Goal: Task Accomplishment & Management: Use online tool/utility

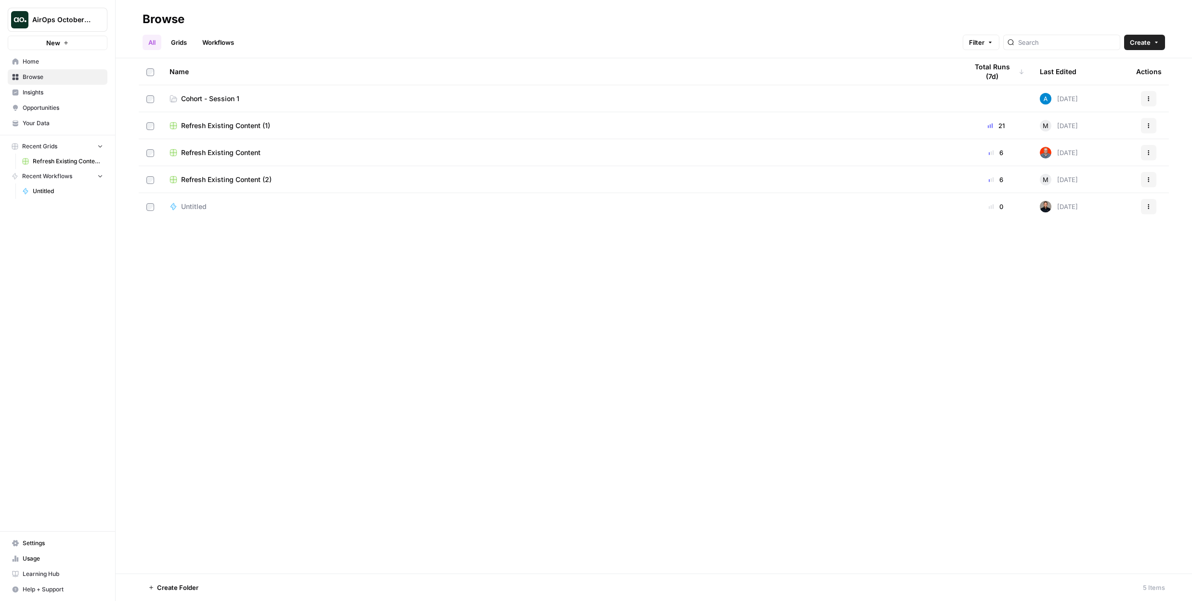
click at [178, 18] on div "Browse" at bounding box center [164, 19] width 42 height 15
drag, startPoint x: 148, startPoint y: 19, endPoint x: 62, endPoint y: 24, distance: 86.8
click at [147, 19] on div "Browse" at bounding box center [164, 19] width 42 height 15
click at [103, 22] on icon "Workspace: AirOps October Cohort" at bounding box center [99, 20] width 10 height 10
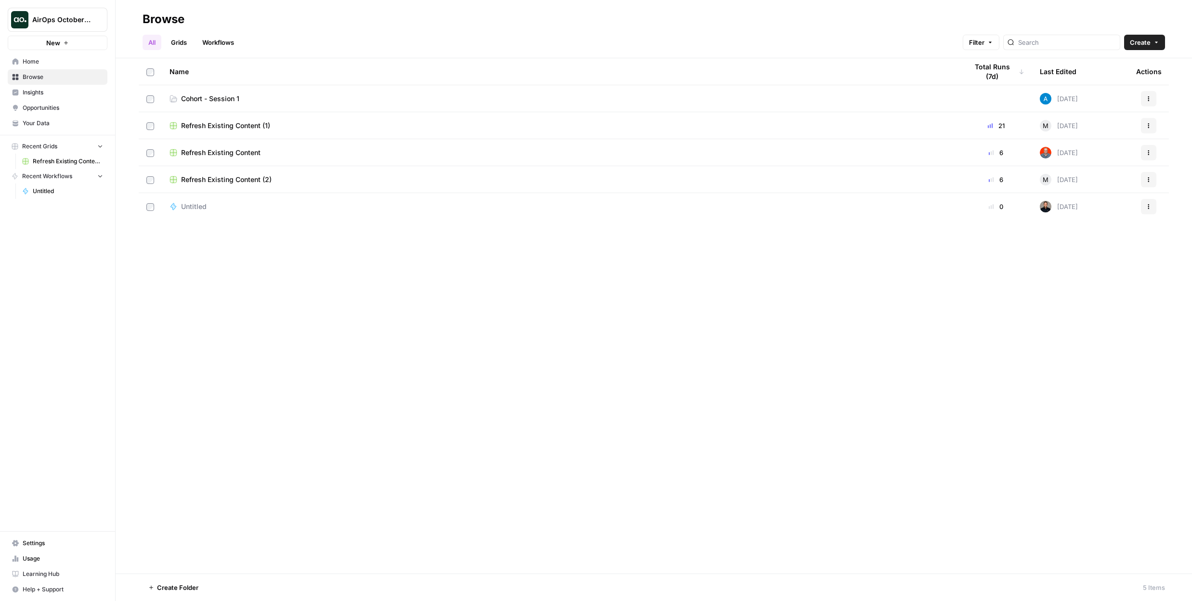
click at [103, 22] on icon "Workspace: AirOps October Cohort" at bounding box center [99, 20] width 10 height 10
click at [88, 70] on span "AirOps October Cohort" at bounding box center [88, 72] width 119 height 10
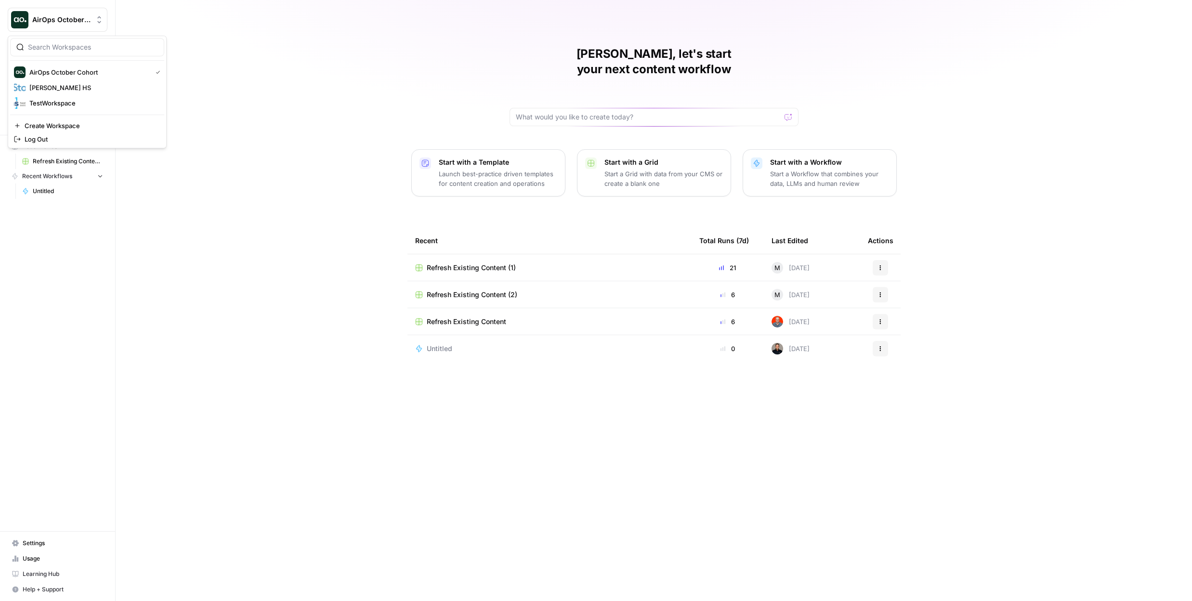
click at [99, 20] on icon "Workspace: AirOps October Cohort" at bounding box center [99, 20] width 10 height 10
click at [62, 86] on span "[PERSON_NAME] HS" at bounding box center [92, 88] width 127 height 10
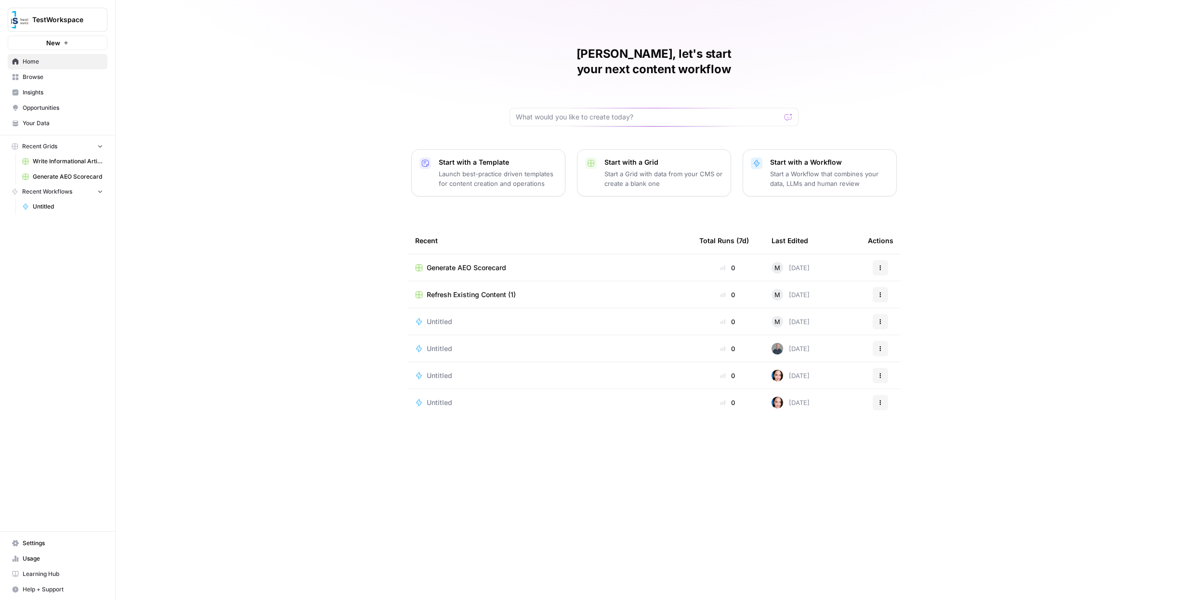
click at [93, 24] on div "TestWorkspace" at bounding box center [68, 20] width 72 height 10
click at [79, 102] on span "[PERSON_NAME] HS" at bounding box center [92, 103] width 127 height 10
click at [40, 575] on span "Learning Hub" at bounding box center [63, 574] width 80 height 9
click at [48, 579] on link "Learning Hub" at bounding box center [58, 574] width 100 height 15
click at [52, 75] on span "Browse" at bounding box center [63, 77] width 80 height 9
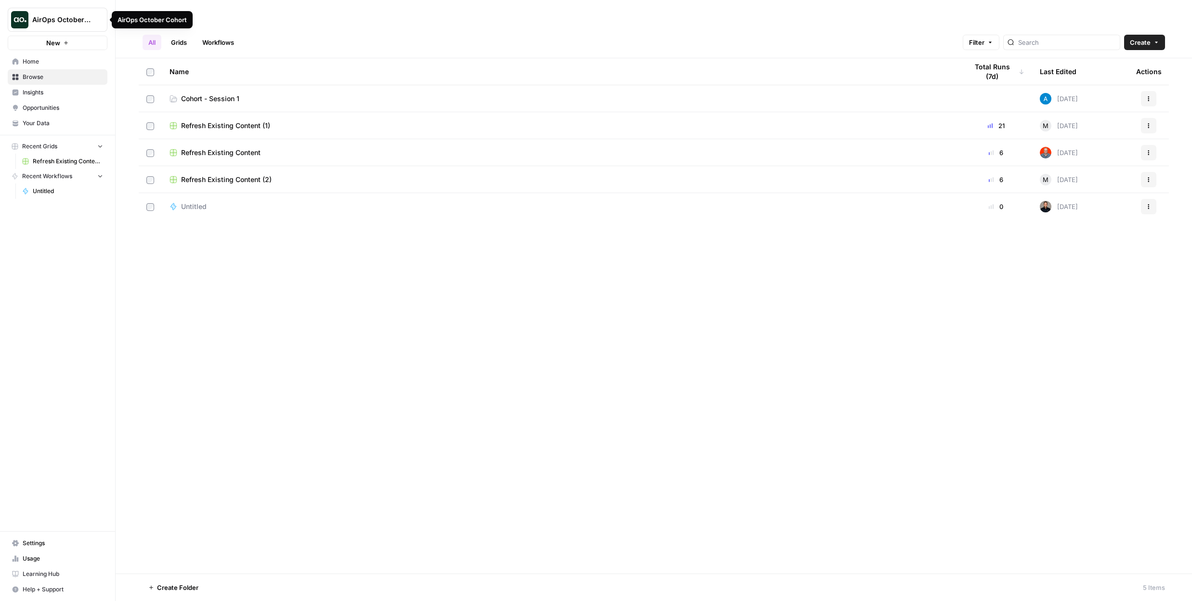
click at [90, 23] on span "AirOps October Cohort" at bounding box center [61, 20] width 58 height 10
click at [18, 543] on icon at bounding box center [15, 543] width 7 height 6
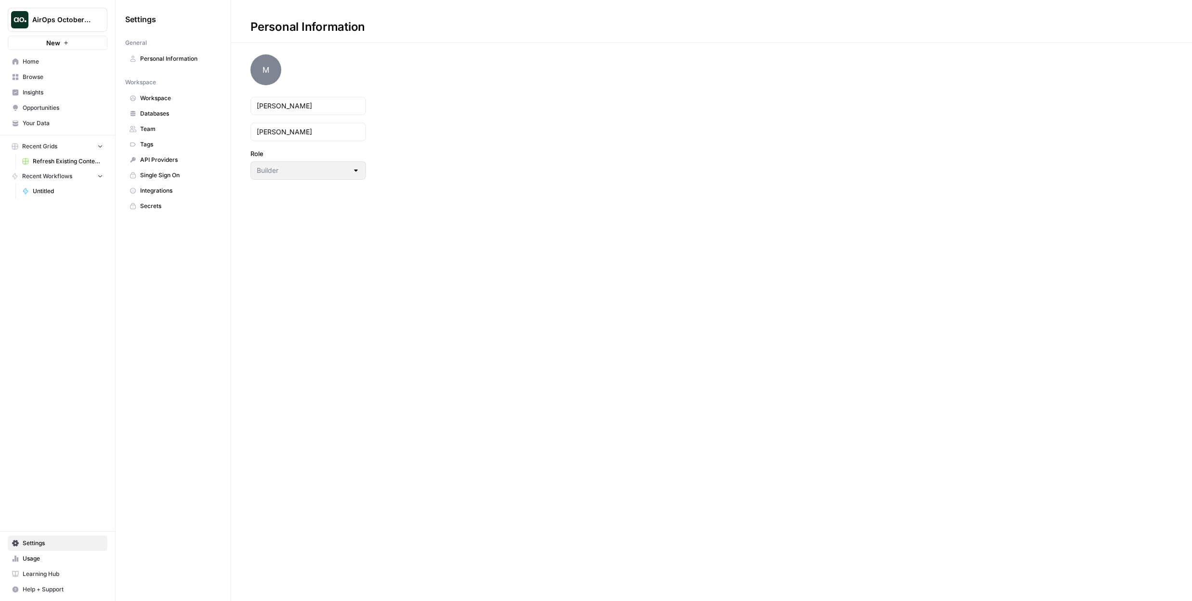
click at [149, 185] on link "Integrations" at bounding box center [173, 190] width 96 height 15
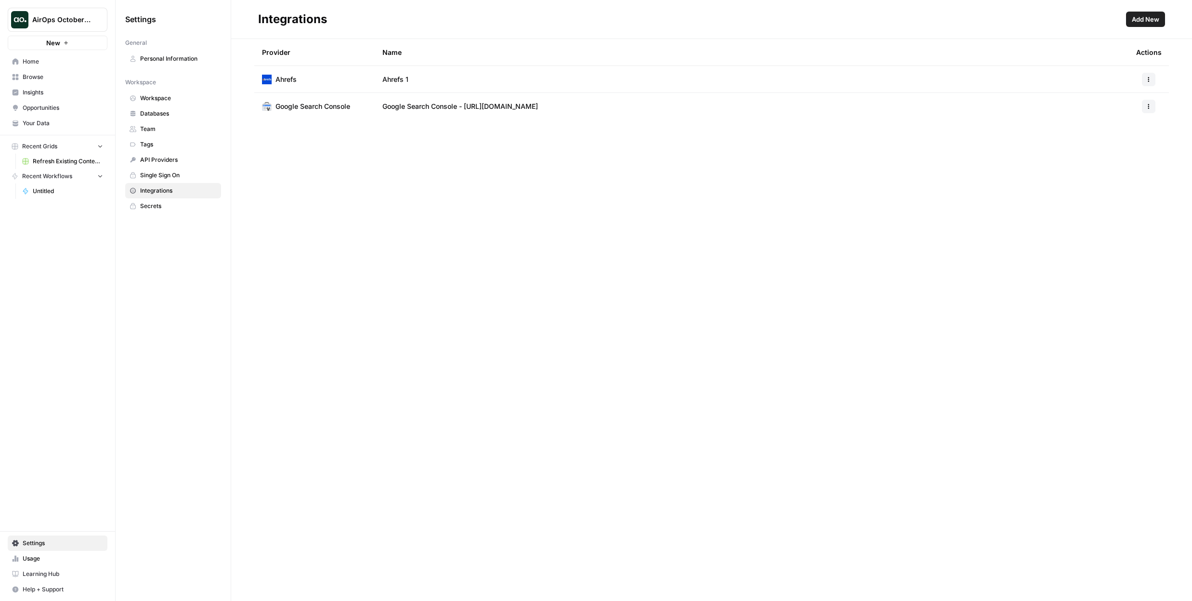
click at [52, 126] on span "Your Data" at bounding box center [63, 123] width 80 height 9
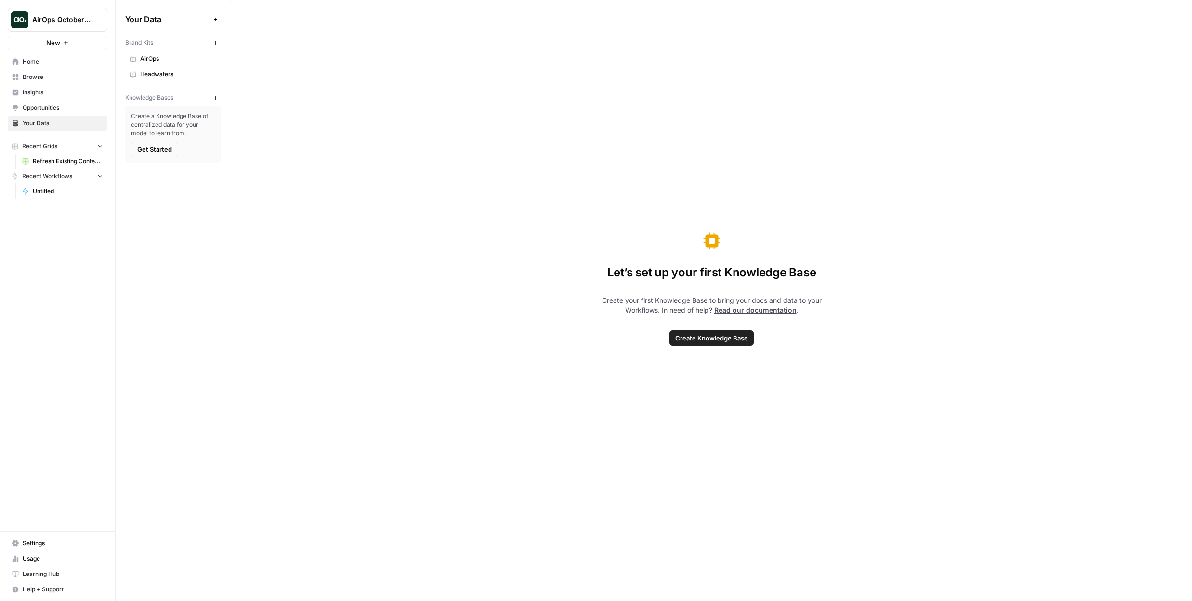
click at [54, 63] on span "Home" at bounding box center [63, 61] width 80 height 9
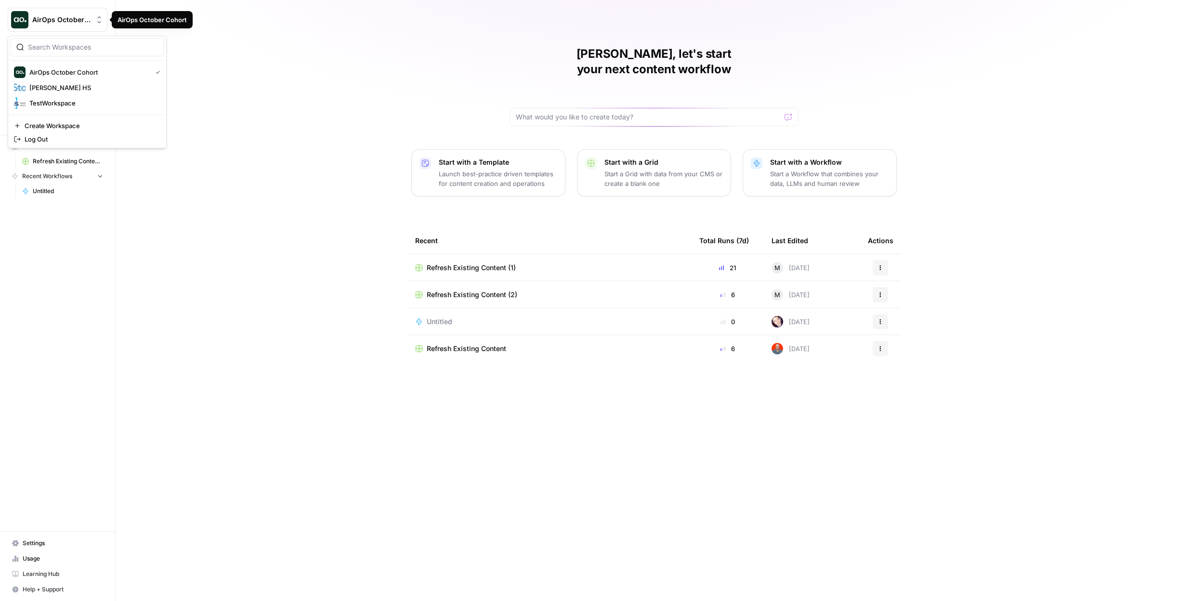
click at [73, 19] on span "AirOps October Cohort" at bounding box center [61, 20] width 58 height 10
click at [85, 71] on span "AirOps October Cohort" at bounding box center [88, 72] width 119 height 10
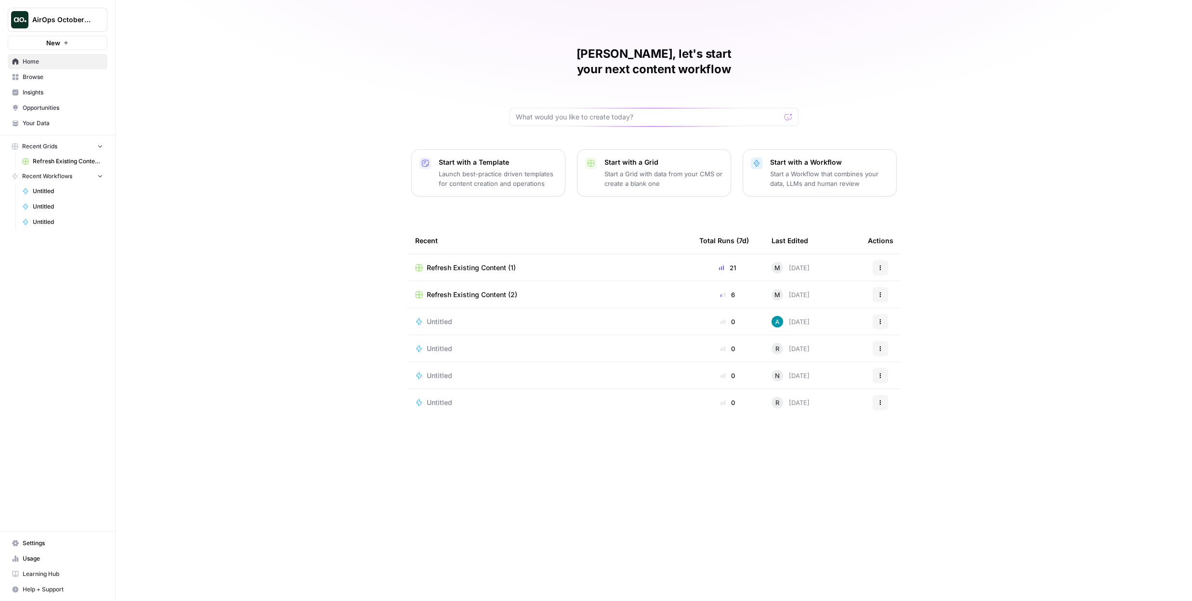
click at [54, 76] on span "Browse" at bounding box center [63, 77] width 80 height 9
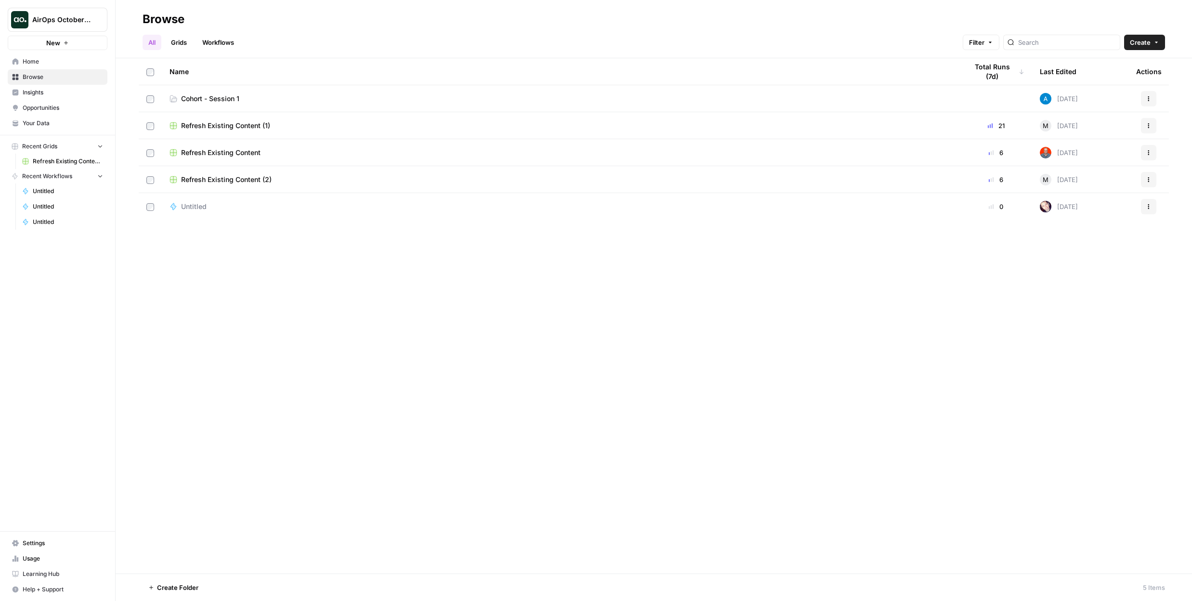
click at [222, 98] on span "Cohort - Session 1" at bounding box center [210, 99] width 58 height 10
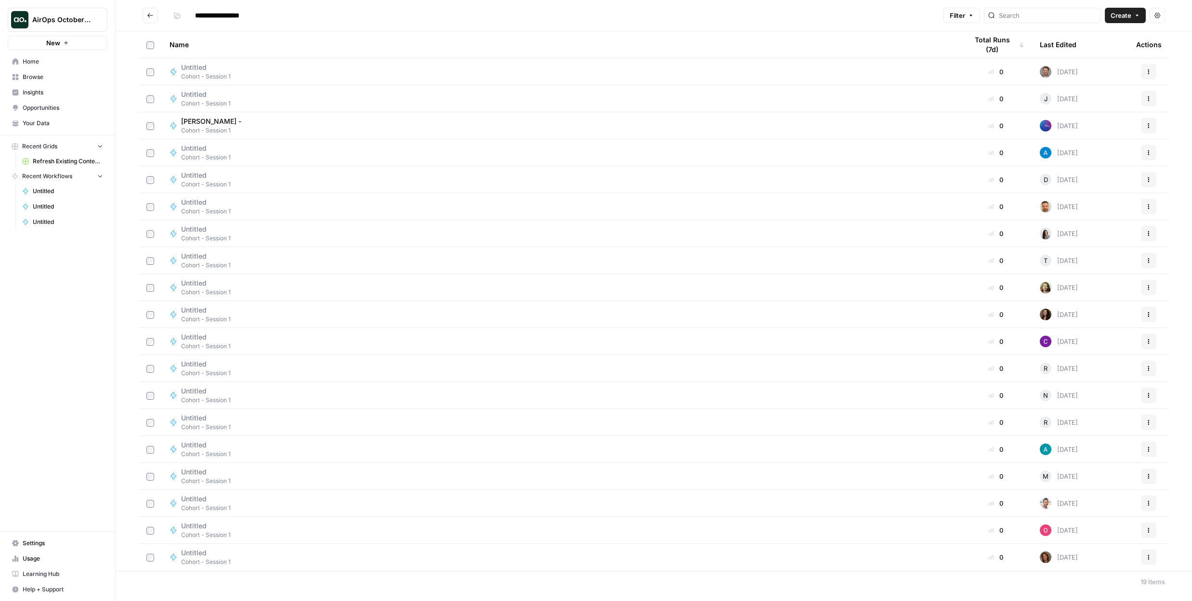
click at [74, 44] on button "New" at bounding box center [58, 43] width 100 height 14
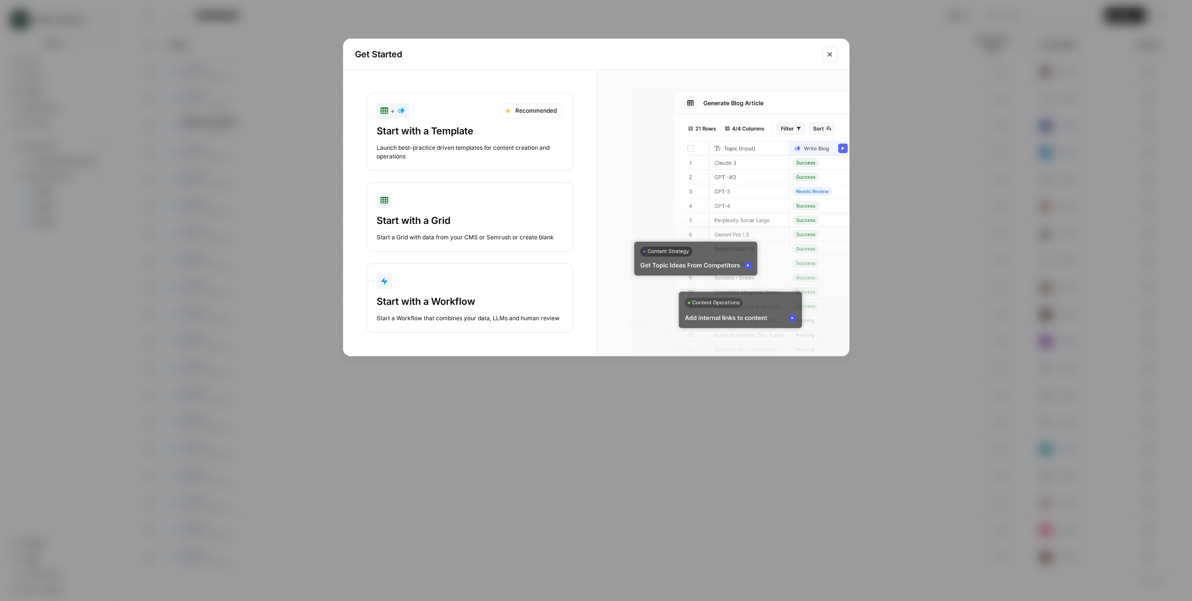
click at [504, 138] on div "Start with a Template Launch best-practice driven templates for content creatio…" at bounding box center [470, 142] width 186 height 37
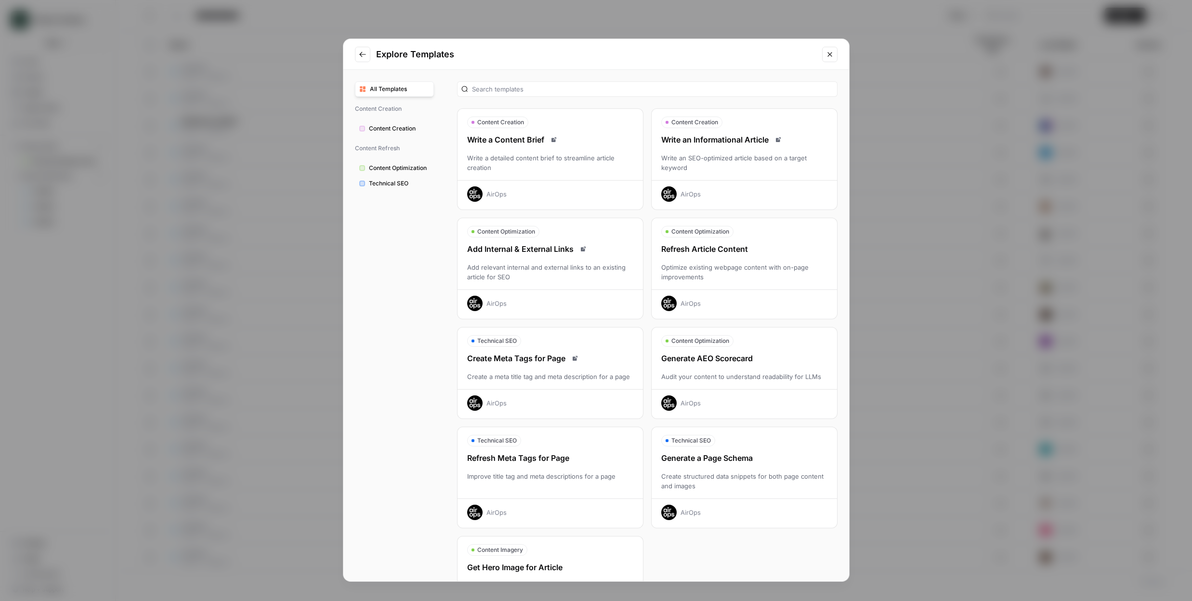
click at [358, 61] on button "Go to previous step" at bounding box center [362, 54] width 15 height 15
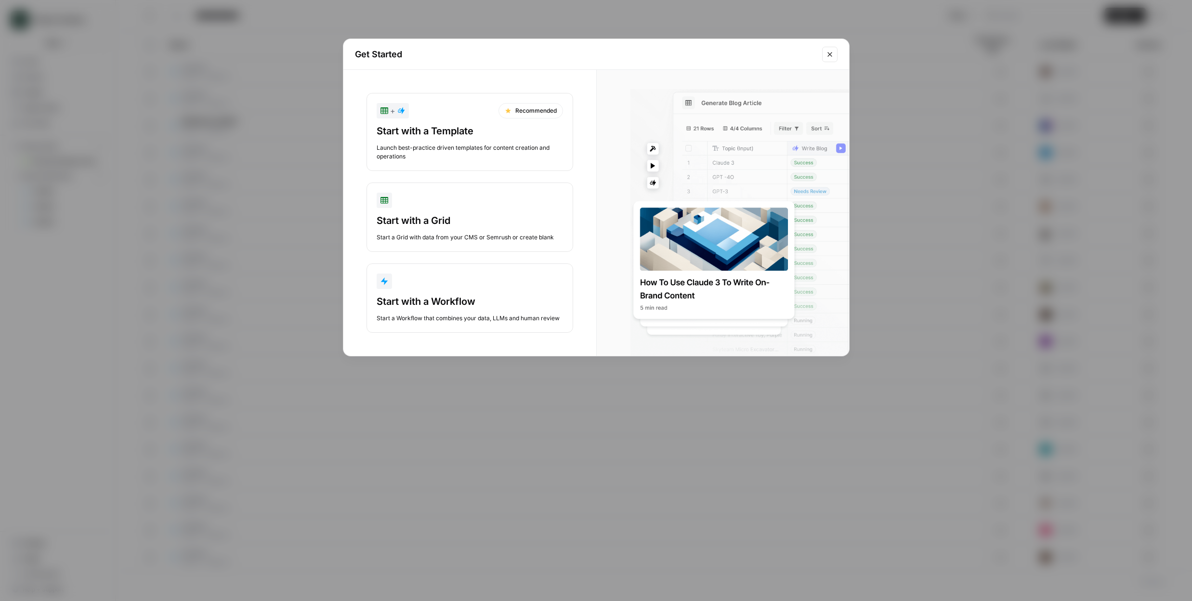
click at [829, 53] on icon "Close modal" at bounding box center [830, 55] width 8 height 8
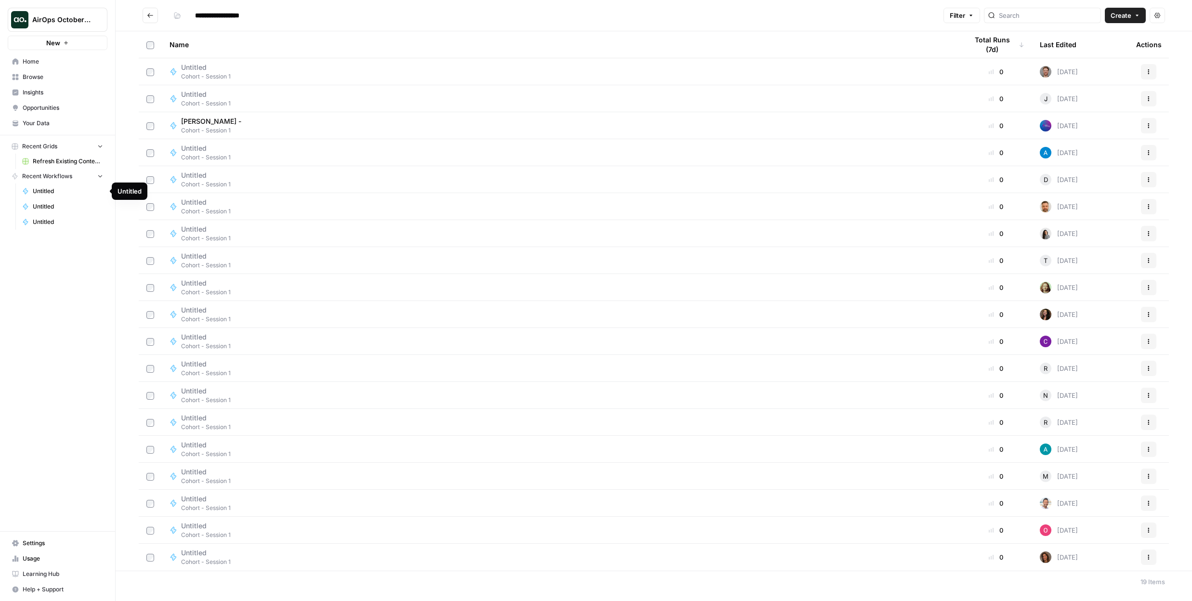
click at [46, 187] on span "Untitled" at bounding box center [68, 191] width 70 height 9
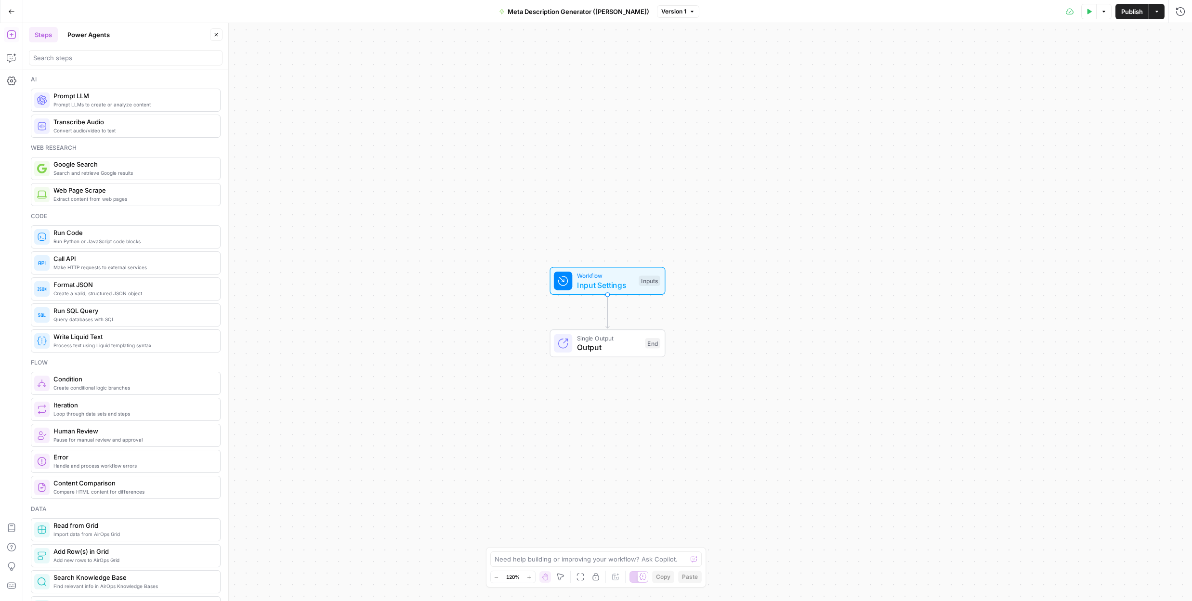
click at [604, 284] on span "Input Settings" at bounding box center [605, 285] width 57 height 12
click at [1083, 66] on span "Add Field" at bounding box center [1084, 66] width 28 height 10
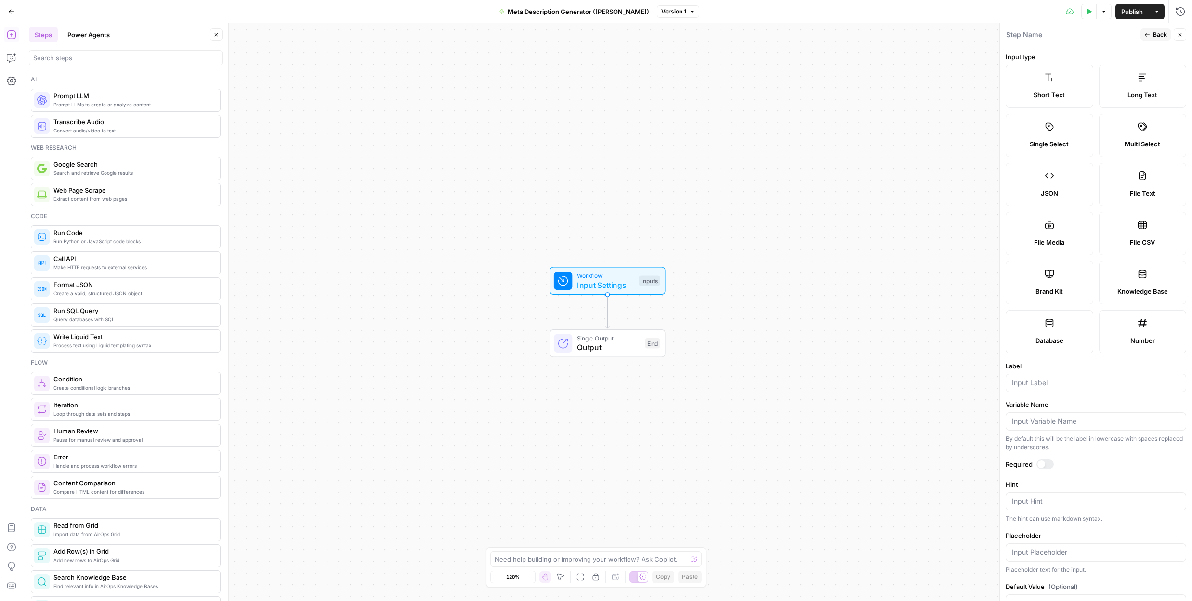
click at [1064, 83] on label "Short Text" at bounding box center [1050, 86] width 88 height 43
click at [1041, 379] on input "Label" at bounding box center [1096, 383] width 168 height 10
type input "Blog URL"
click at [1044, 464] on div at bounding box center [1042, 465] width 8 height 8
click at [1158, 32] on span "Back" at bounding box center [1160, 34] width 14 height 9
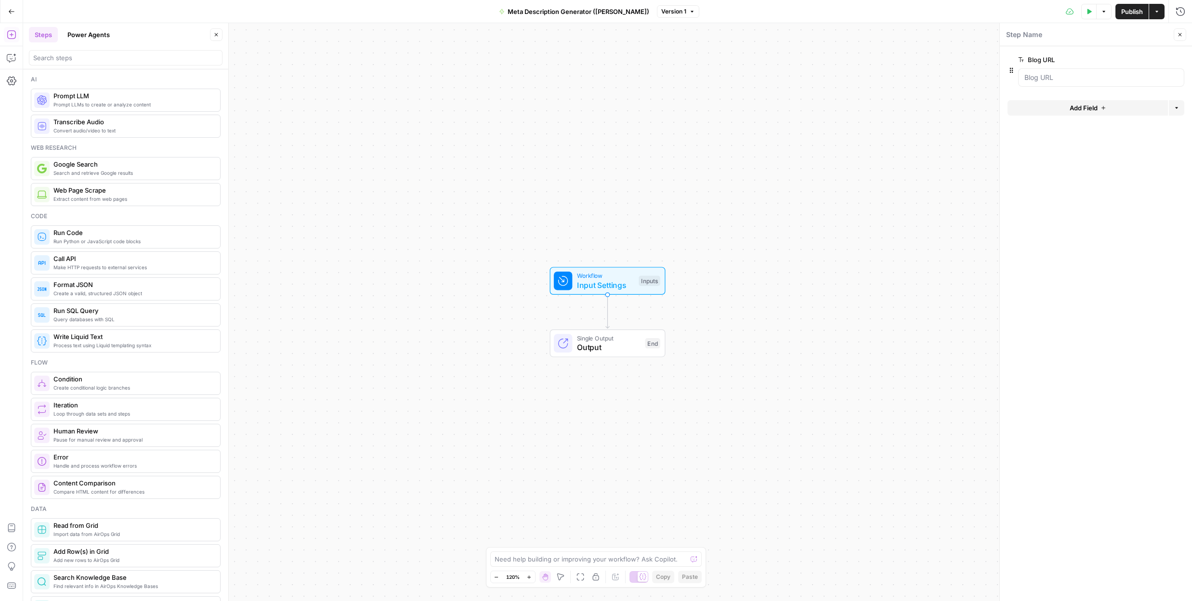
click at [1083, 109] on span "Add Field" at bounding box center [1084, 108] width 28 height 10
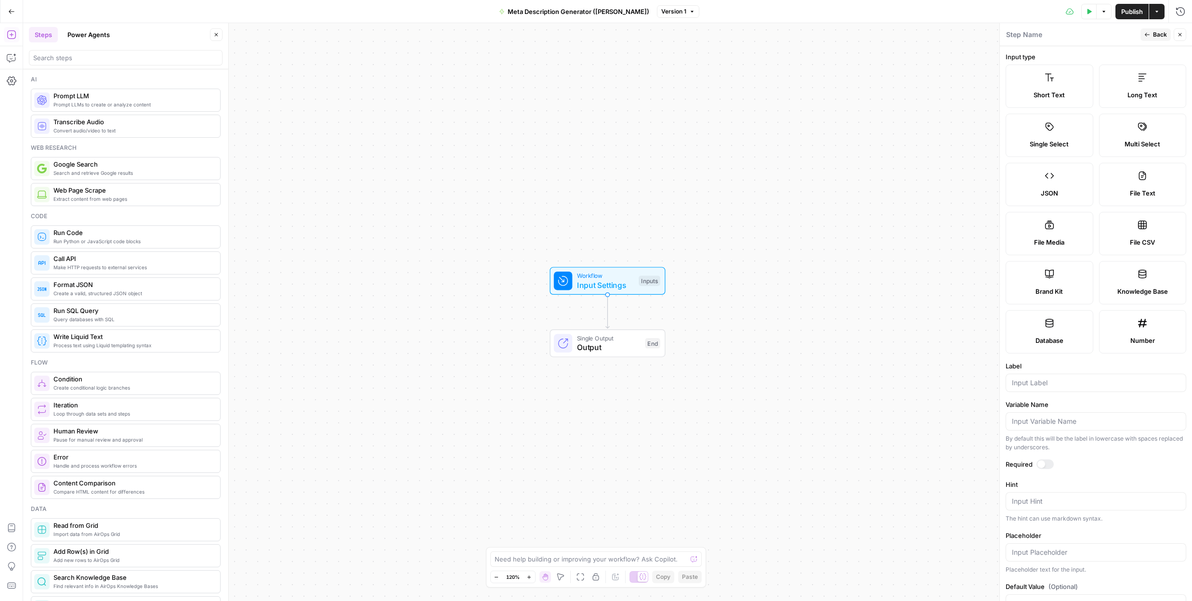
click at [1058, 281] on label "Brand Kit" at bounding box center [1050, 282] width 88 height 43
type input "Brand Kit"
type input "brand_kit"
click at [1043, 465] on div at bounding box center [1042, 465] width 8 height 8
click at [1154, 36] on span "Back" at bounding box center [1160, 34] width 14 height 9
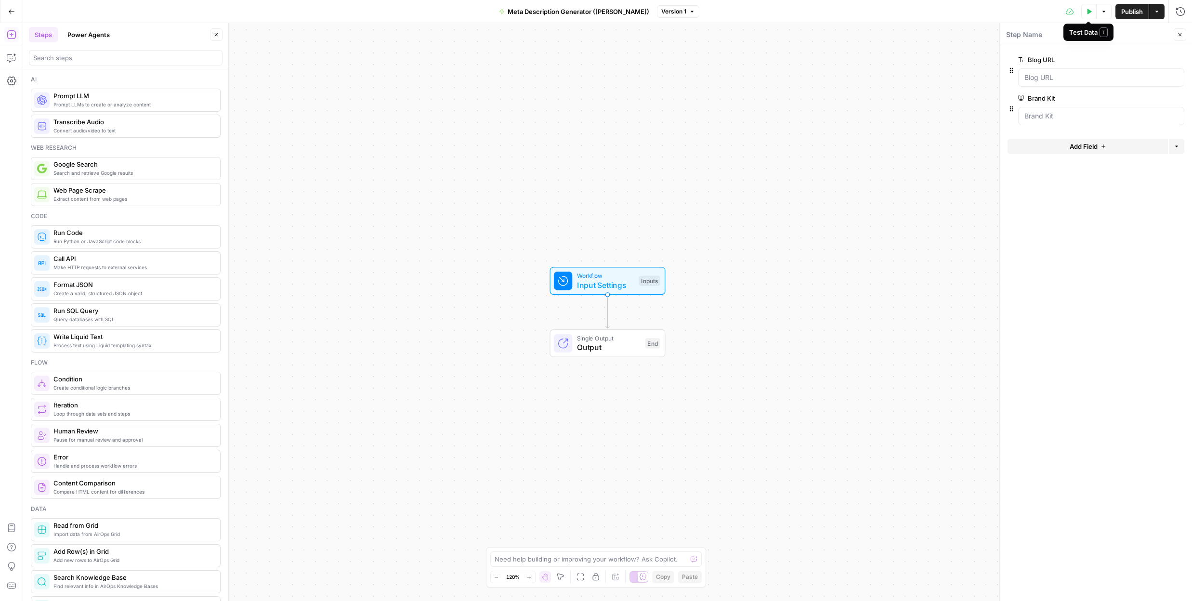
click at [1092, 12] on button "Test Data" at bounding box center [1089, 11] width 15 height 15
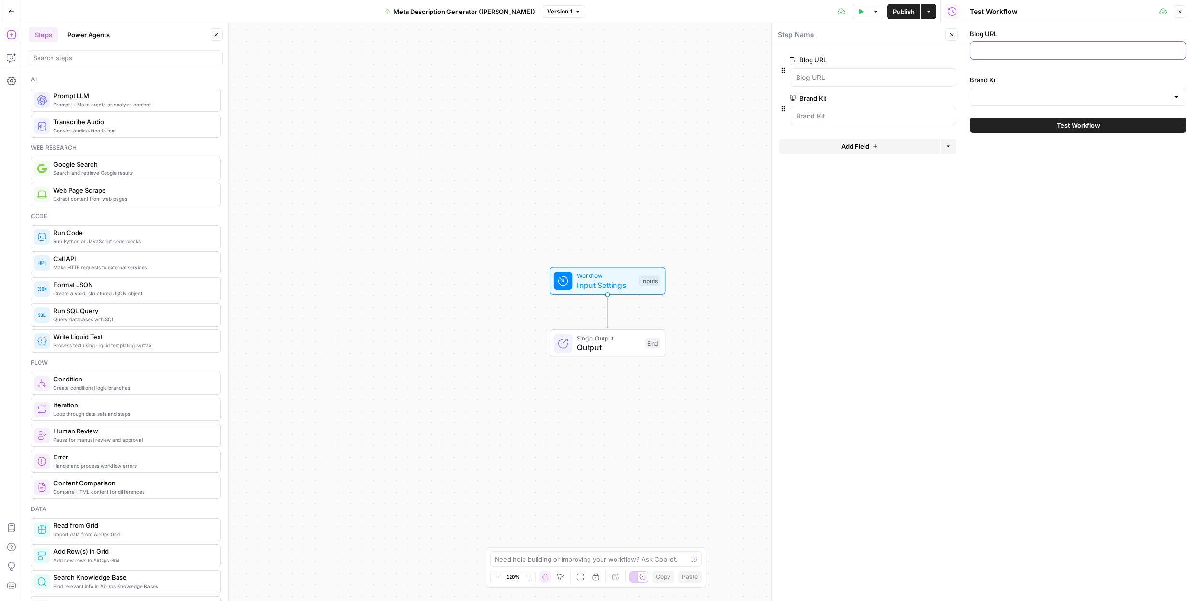
click at [1007, 52] on input "Blog URL" at bounding box center [1079, 51] width 204 height 10
paste input "[URL][DOMAIN_NAME]"
type input "[URL][DOMAIN_NAME]"
click at [1071, 97] on input "Brand Kit" at bounding box center [1073, 97] width 192 height 10
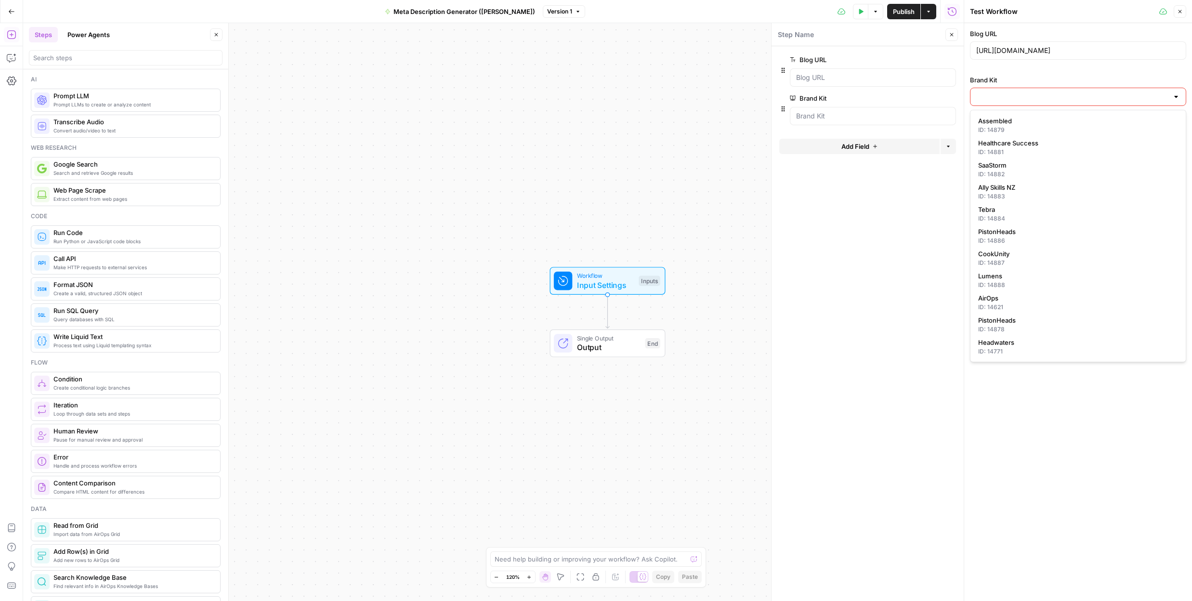
click at [1057, 307] on div "ID: 14621" at bounding box center [1079, 307] width 200 height 9
type input "AirOps"
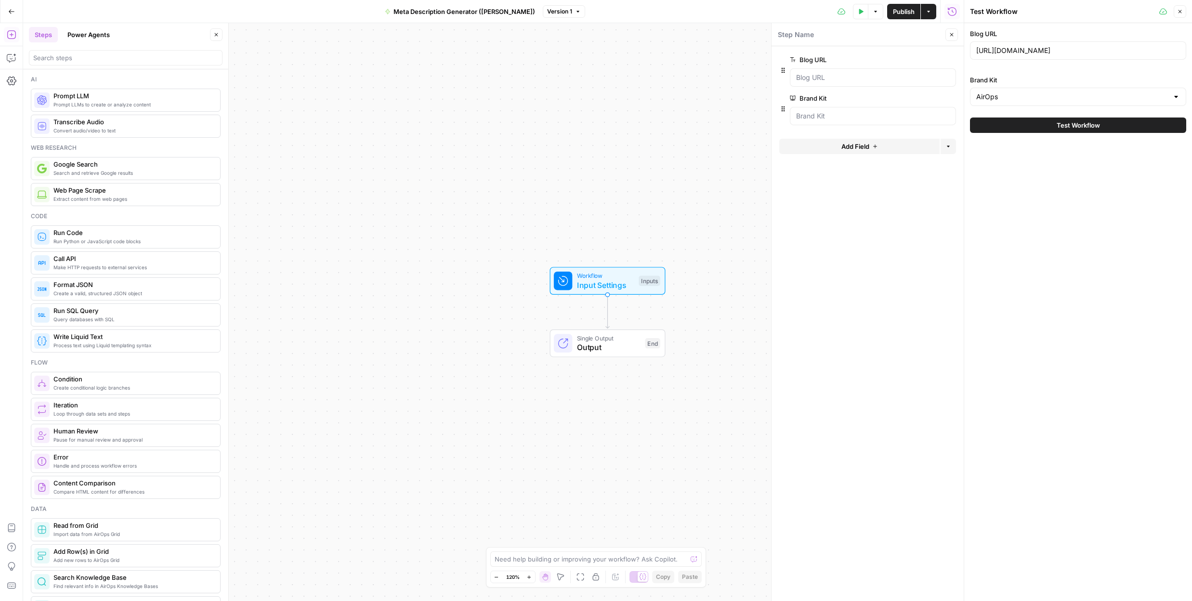
click at [1176, 99] on div at bounding box center [1177, 97] width 8 height 10
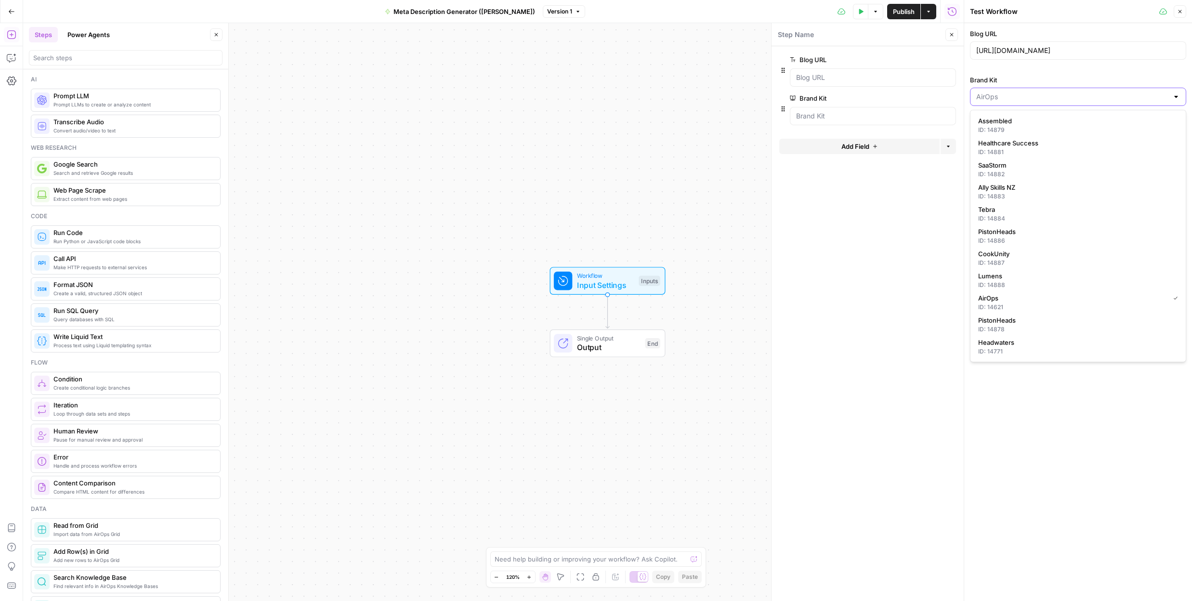
click at [1160, 95] on input "Brand Kit" at bounding box center [1073, 97] width 192 height 10
type input "AirOps"
click at [1162, 80] on label "Brand Kit" at bounding box center [1078, 80] width 216 height 10
click at [1162, 92] on input "AirOps" at bounding box center [1073, 97] width 192 height 10
click at [1154, 39] on div "Blog URL [URL][DOMAIN_NAME]" at bounding box center [1078, 46] width 216 height 35
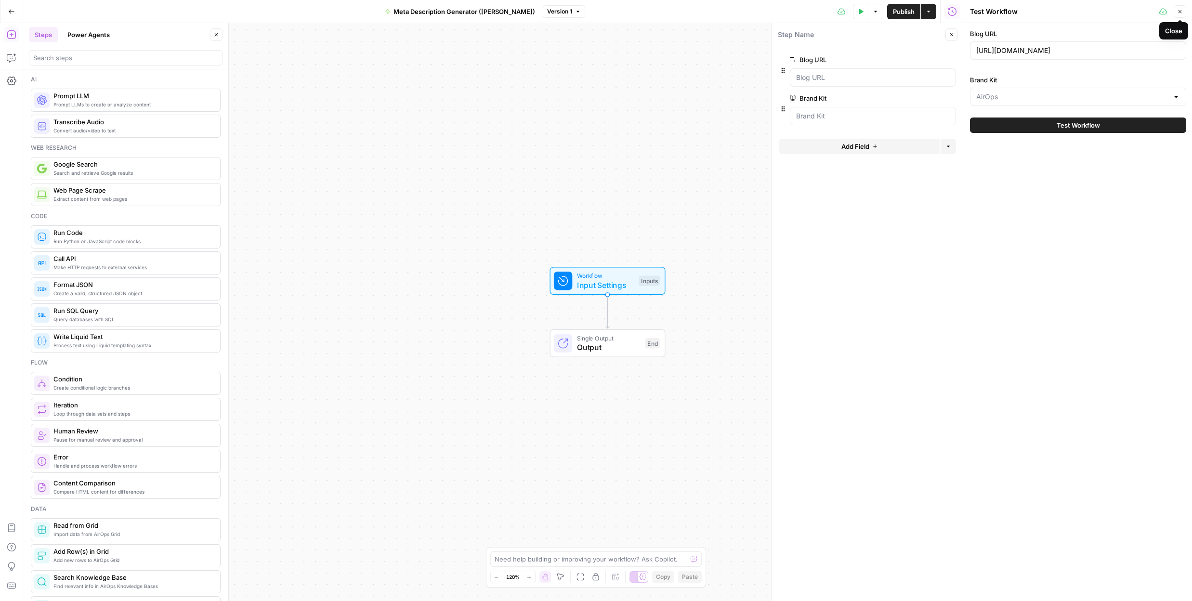
click at [1183, 13] on button "Close" at bounding box center [1180, 11] width 13 height 13
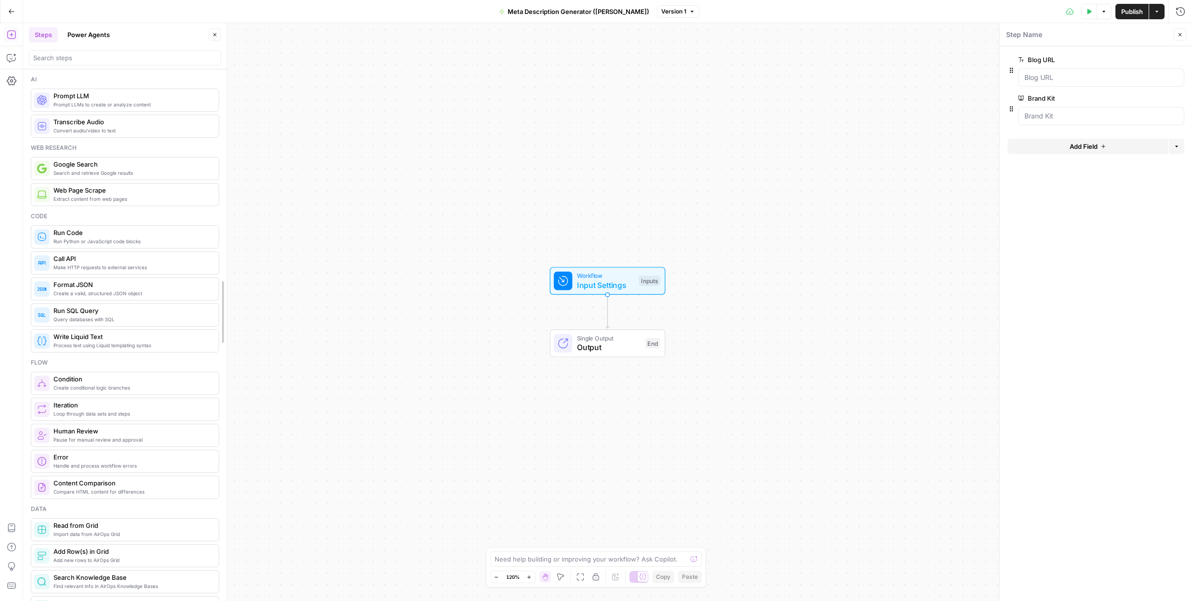
drag, startPoint x: 227, startPoint y: 82, endPoint x: 226, endPoint y: 87, distance: 5.0
drag, startPoint x: 224, startPoint y: 86, endPoint x: 225, endPoint y: 96, distance: 9.8
drag, startPoint x: 224, startPoint y: 95, endPoint x: 224, endPoint y: 132, distance: 37.6
drag, startPoint x: 223, startPoint y: 292, endPoint x: 229, endPoint y: 184, distance: 108.6
drag, startPoint x: 231, startPoint y: 177, endPoint x: 228, endPoint y: 186, distance: 9.0
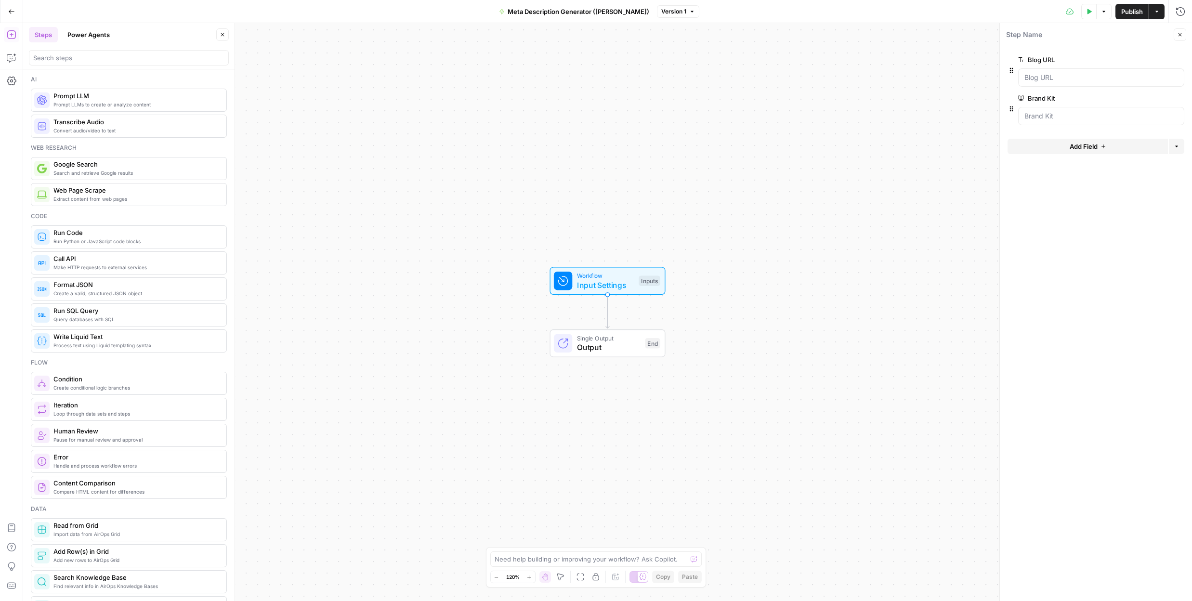
click at [47, 31] on button "Steps" at bounding box center [43, 34] width 29 height 15
click at [102, 407] on span "Iteration" at bounding box center [135, 405] width 165 height 10
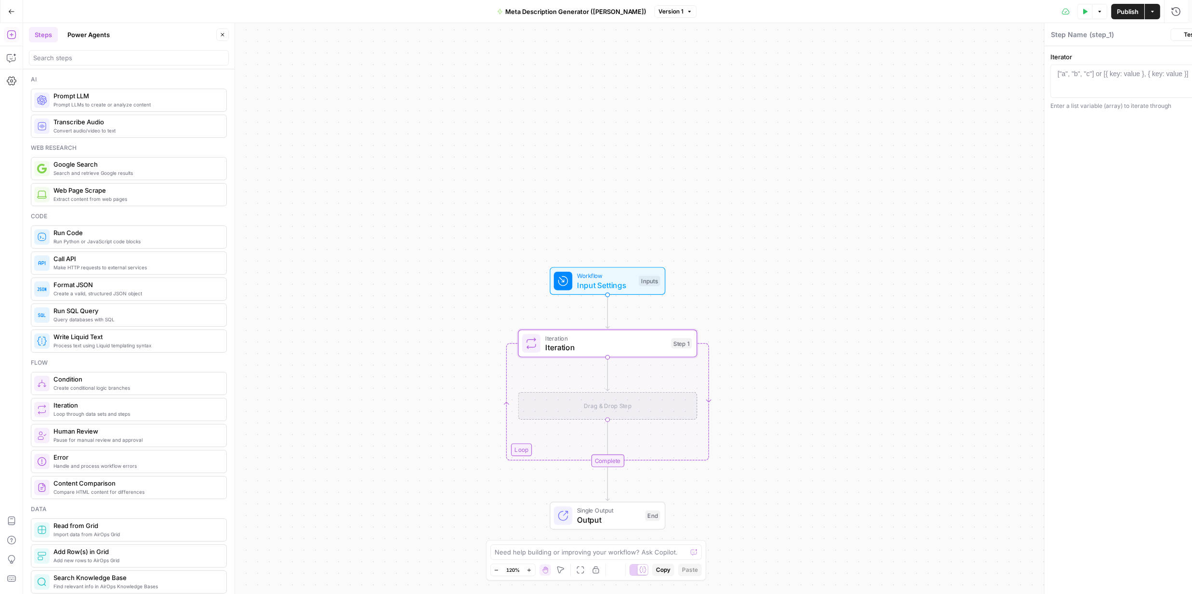
type textarea "Iteration"
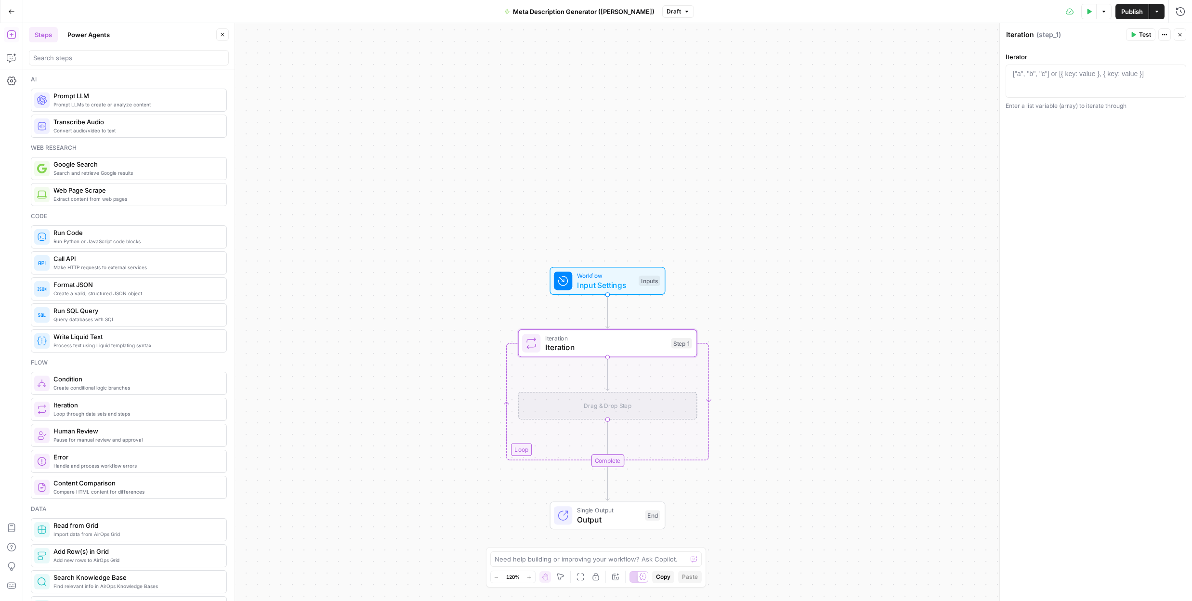
click at [147, 435] on span "Human Review" at bounding box center [135, 431] width 165 height 10
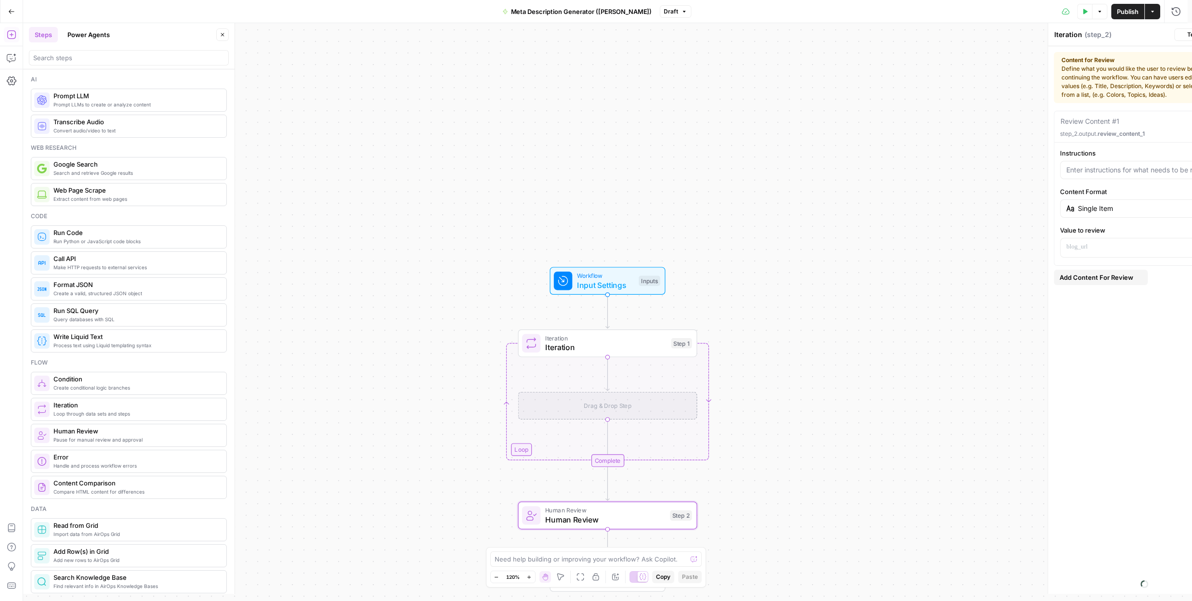
type textarea "Human Review"
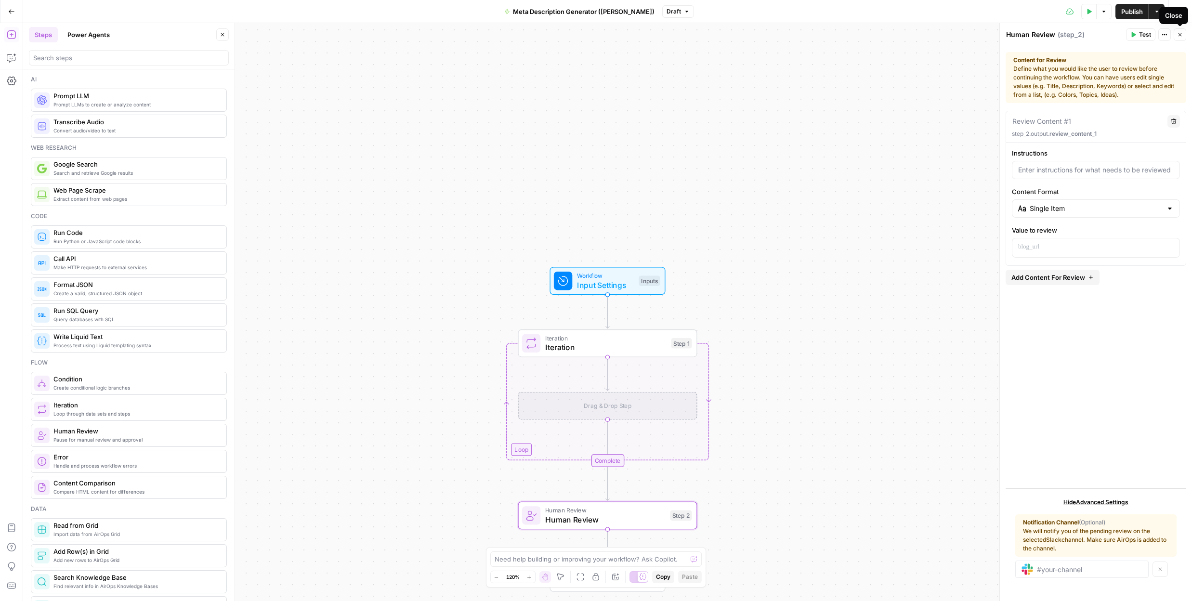
click at [1180, 35] on icon "button" at bounding box center [1180, 34] width 3 height 3
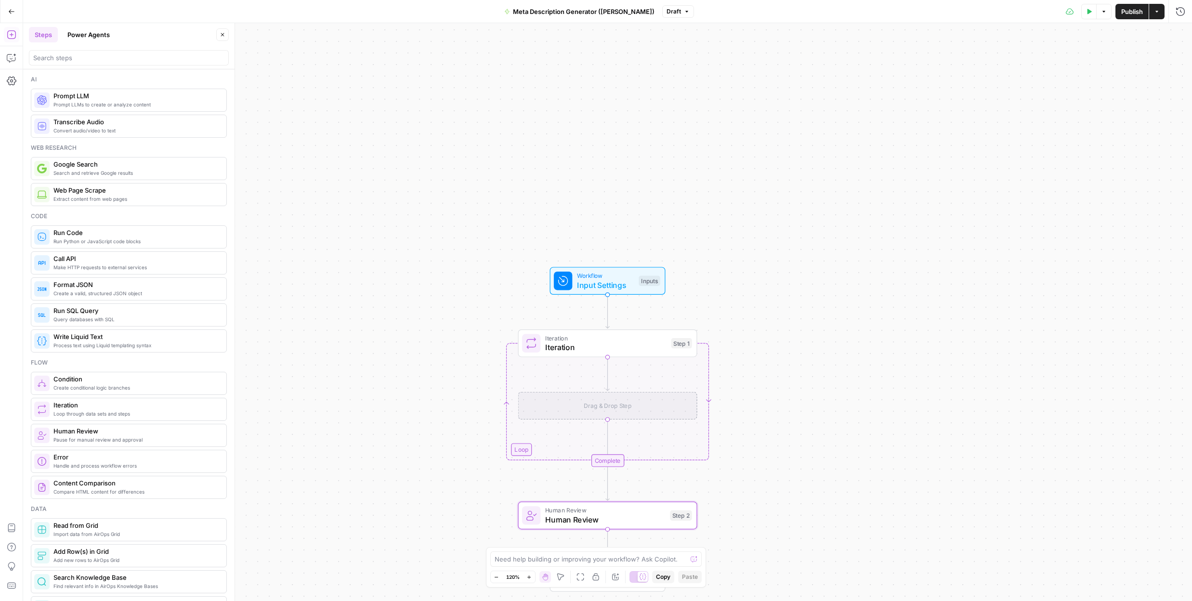
click at [693, 380] on div "Workflow Input Settings Inputs Loop Iteration Iteration Step 1 Drag & Drop Step…" at bounding box center [607, 312] width 1169 height 578
click at [674, 355] on div "Iteration Iteration Step 1 Copy step Delete step Add Note Test" at bounding box center [607, 344] width 179 height 28
click at [1166, 36] on icon "button" at bounding box center [1165, 35] width 6 height 6
click at [1140, 76] on span "Delete Step" at bounding box center [1136, 78] width 46 height 10
click at [576, 110] on span "Delete Step" at bounding box center [571, 111] width 38 height 10
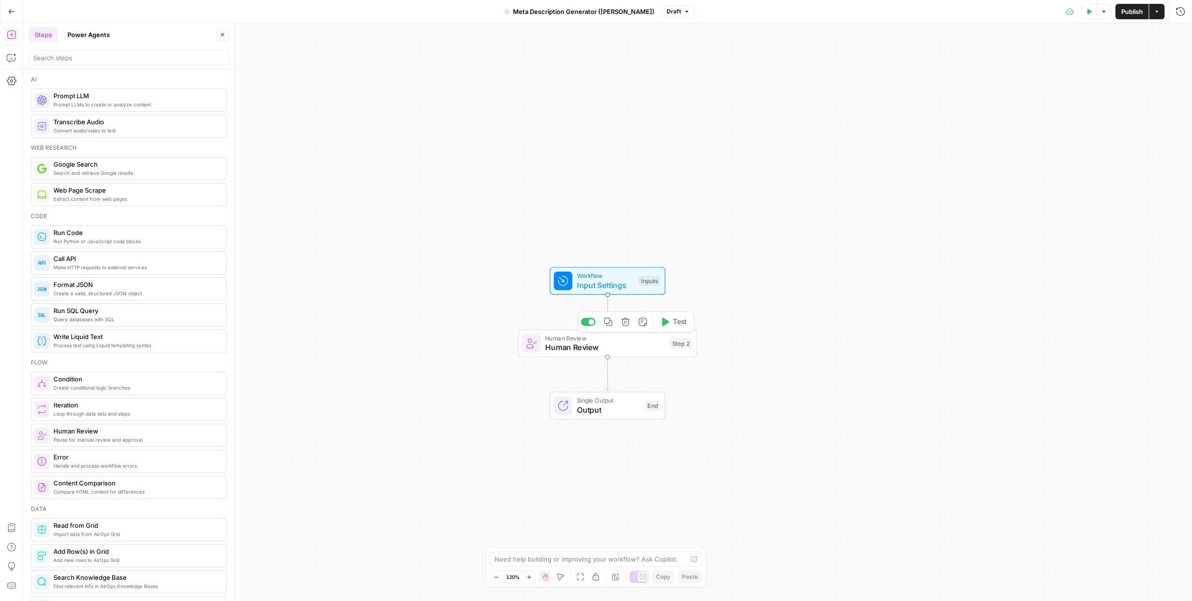
click at [640, 344] on span "Human Review" at bounding box center [605, 348] width 120 height 12
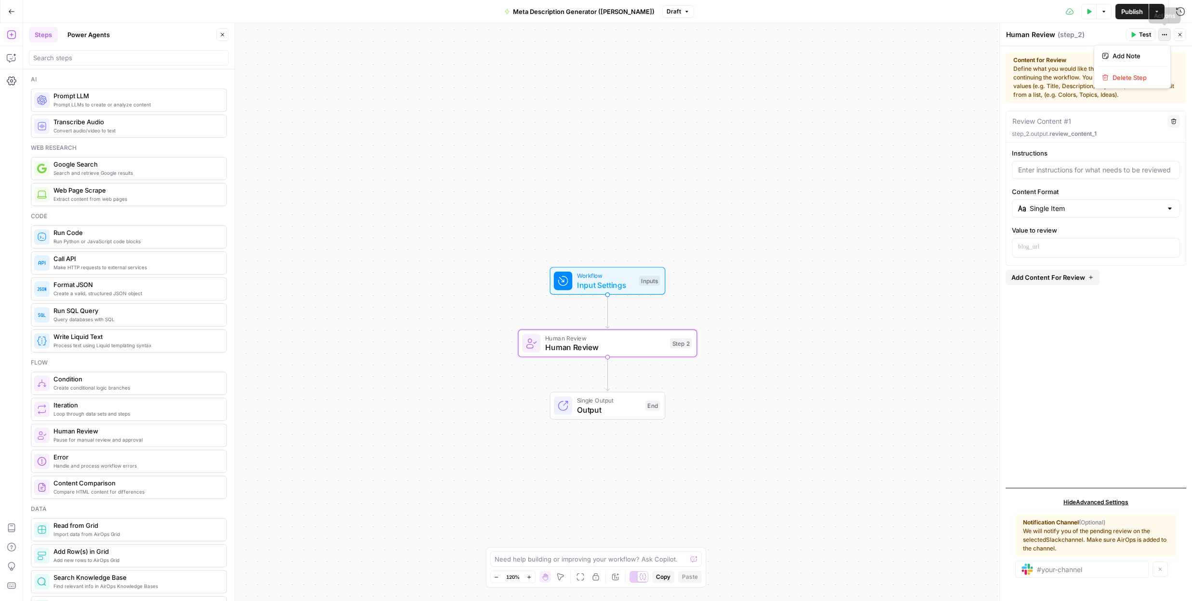
click at [1164, 36] on icon "button" at bounding box center [1165, 35] width 6 height 6
click at [1125, 77] on span "Delete Step" at bounding box center [1136, 78] width 46 height 10
click at [579, 126] on span "Delete Step" at bounding box center [571, 123] width 38 height 10
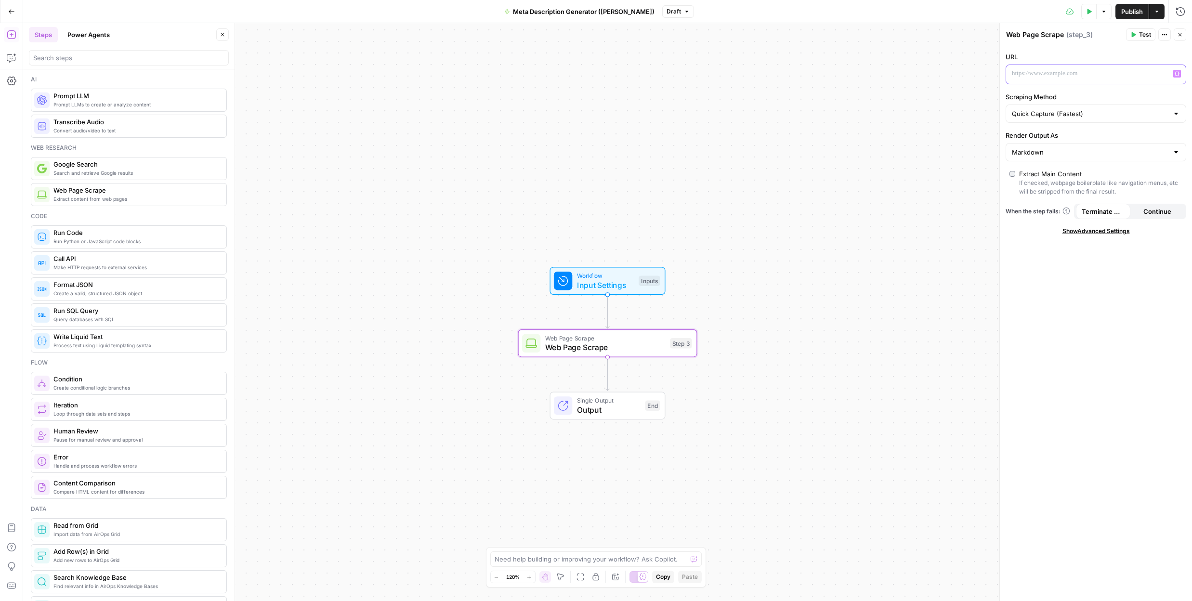
click at [1177, 73] on icon "button" at bounding box center [1177, 73] width 5 height 5
click at [728, 115] on button "Select variable Blog URL" at bounding box center [726, 110] width 120 height 15
click at [1138, 33] on button "Test" at bounding box center [1140, 34] width 29 height 13
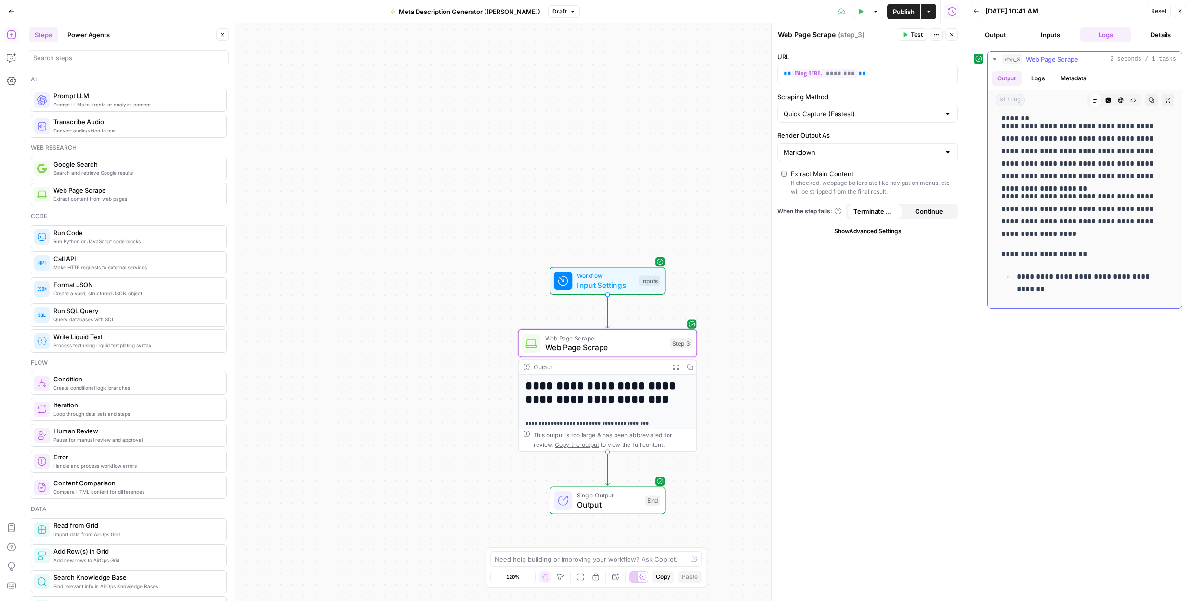
scroll to position [2963, 0]
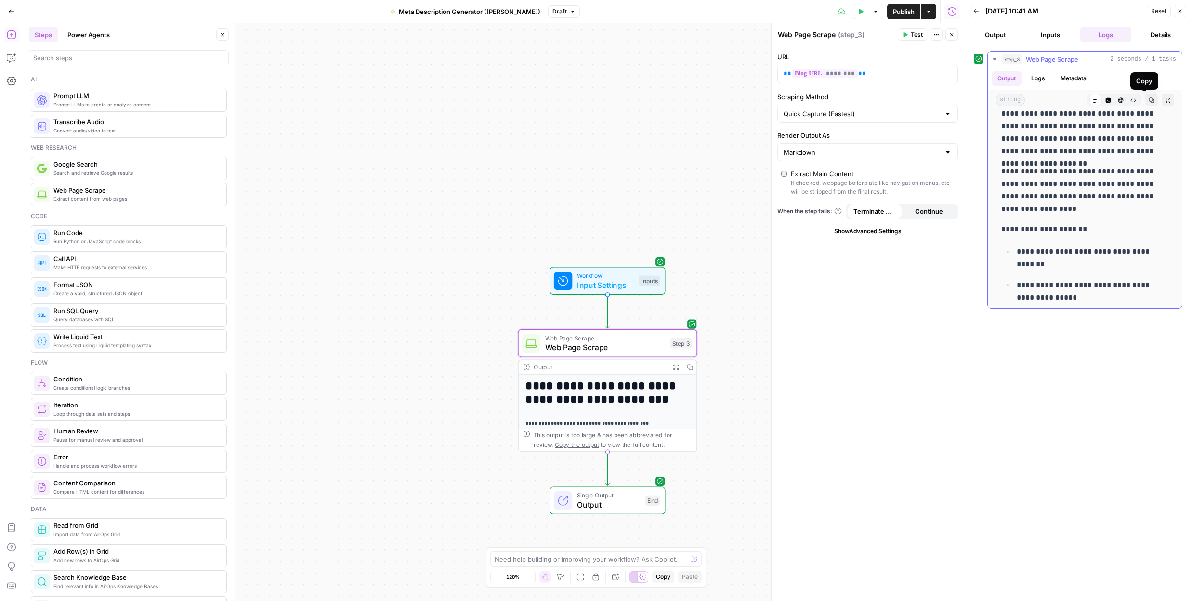
click at [1150, 100] on button "Copy" at bounding box center [1152, 100] width 13 height 13
click at [956, 10] on icon "button" at bounding box center [952, 11] width 9 height 9
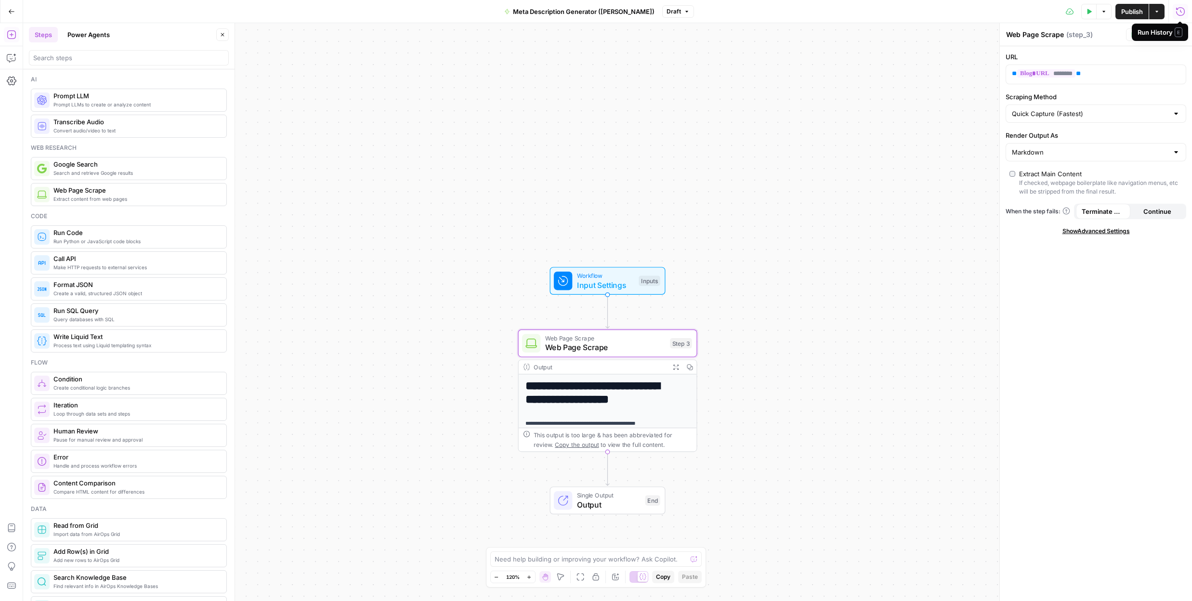
click at [1180, 12] on icon "button" at bounding box center [1181, 12] width 10 height 10
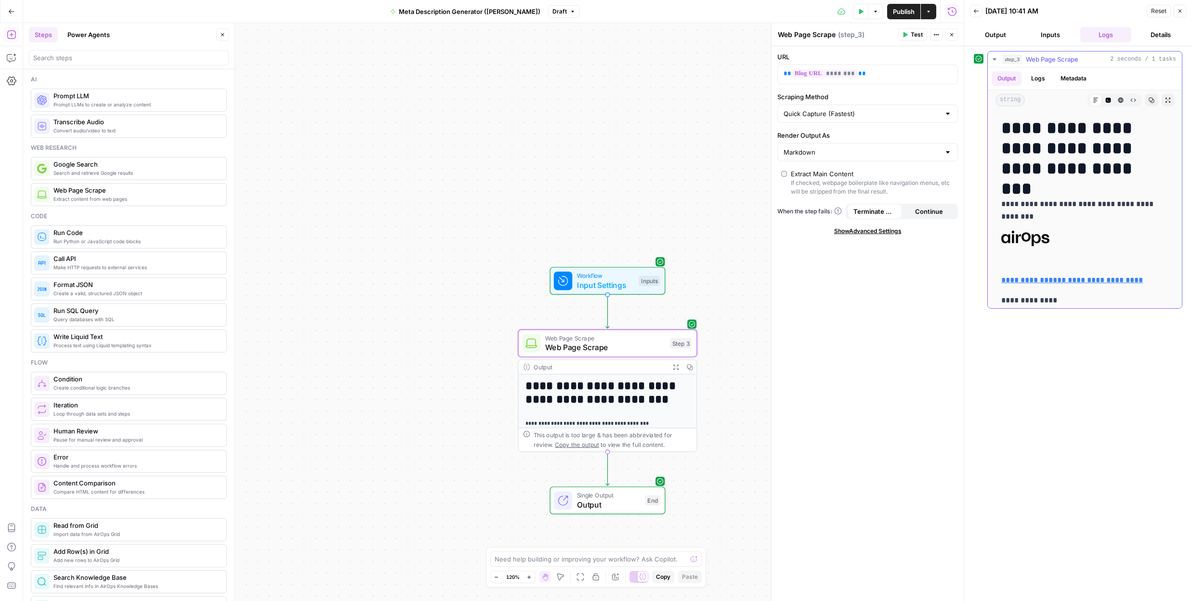
click at [993, 59] on icon "button" at bounding box center [995, 59] width 8 height 8
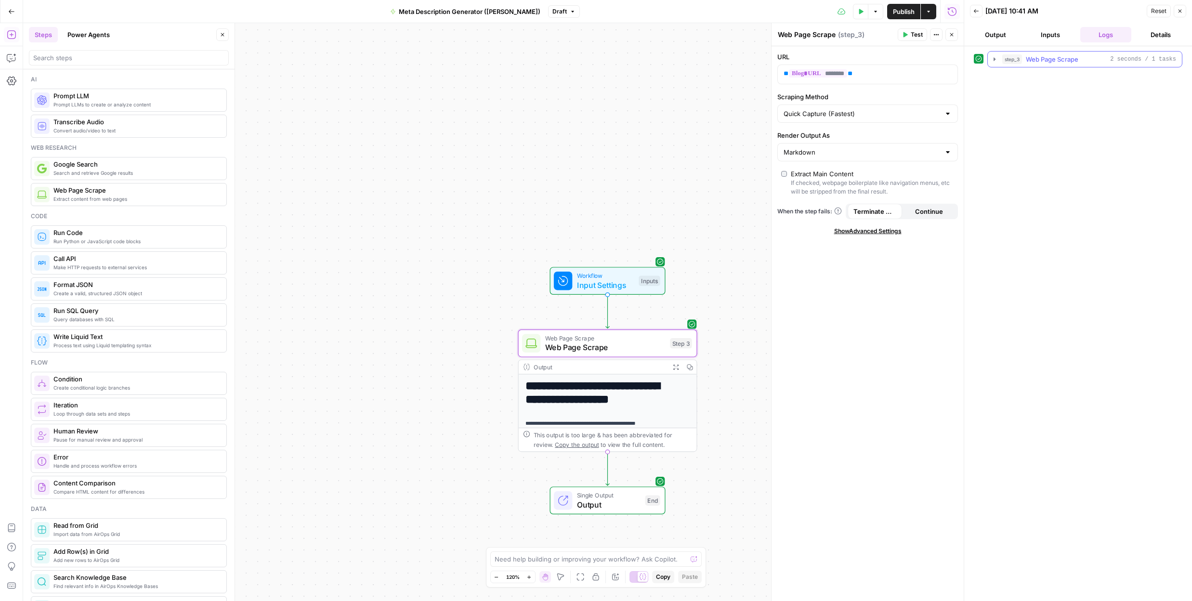
click at [994, 58] on icon "button" at bounding box center [995, 58] width 2 height 3
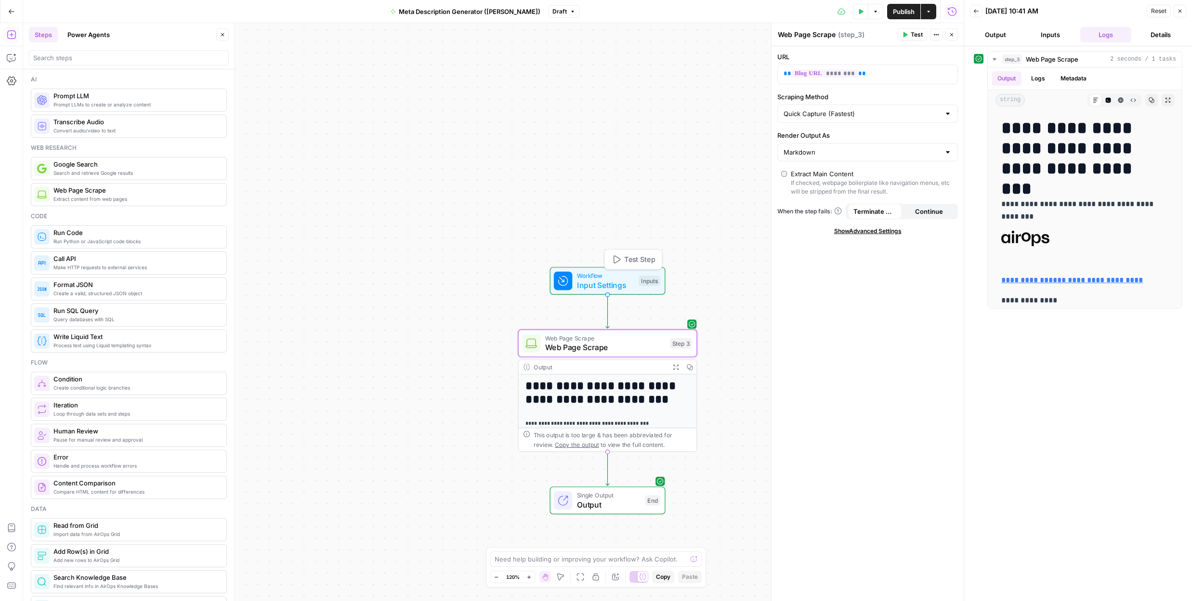
click at [633, 276] on span "Workflow" at bounding box center [605, 275] width 57 height 9
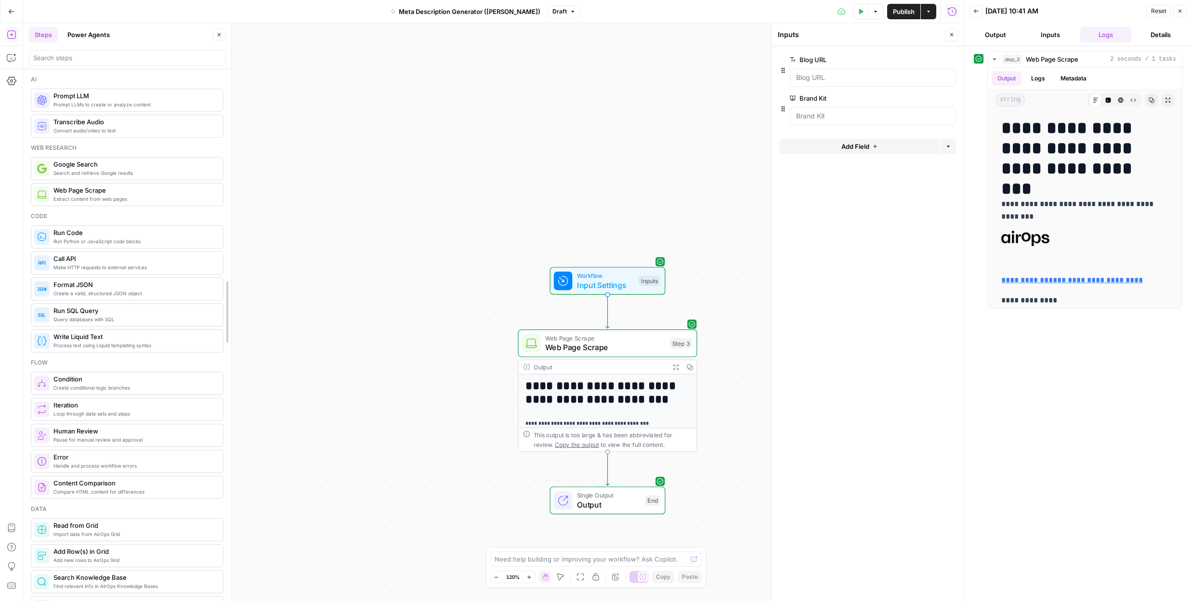
drag, startPoint x: 234, startPoint y: 146, endPoint x: 227, endPoint y: 146, distance: 7.2
drag, startPoint x: 227, startPoint y: 146, endPoint x: 227, endPoint y: 108, distance: 38.5
click at [10, 34] on icon "button" at bounding box center [12, 35] width 10 height 10
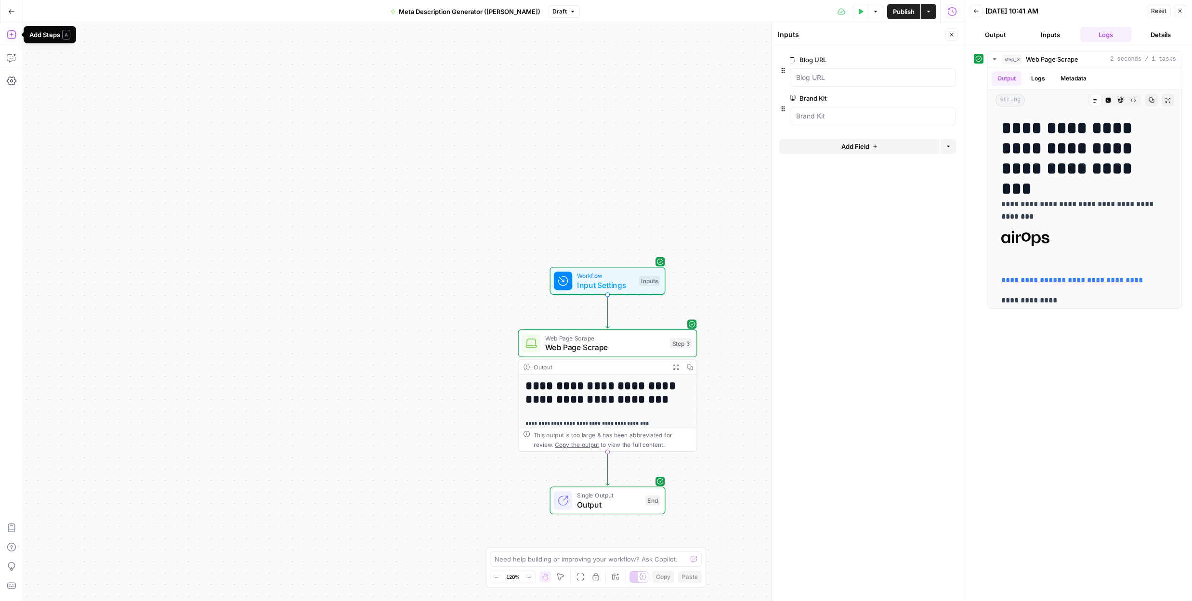
click at [10, 34] on icon "button" at bounding box center [12, 35] width 10 height 10
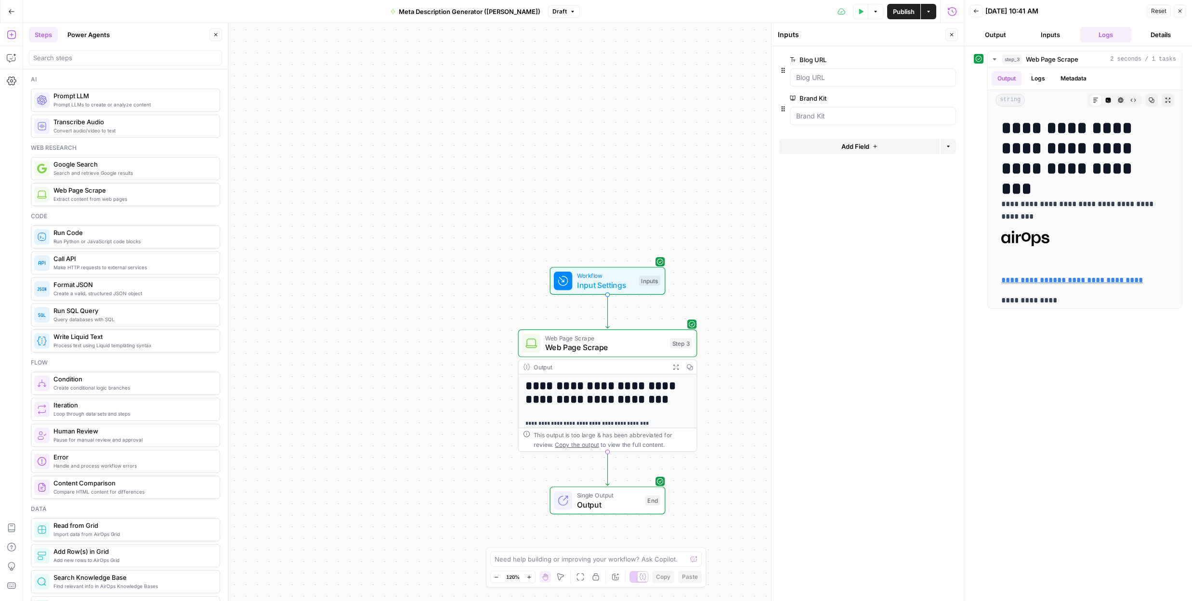
click at [164, 98] on span "Prompt LLM" at bounding box center [132, 96] width 159 height 10
type textarea "Prompt LLM"
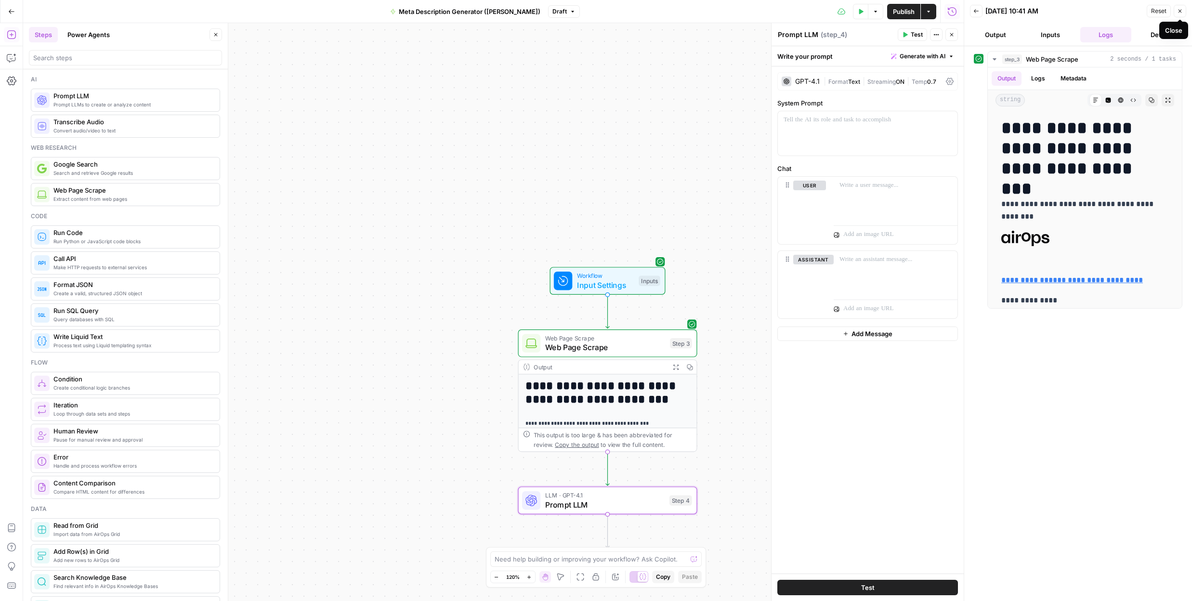
click at [1184, 10] on button "Close" at bounding box center [1180, 11] width 13 height 13
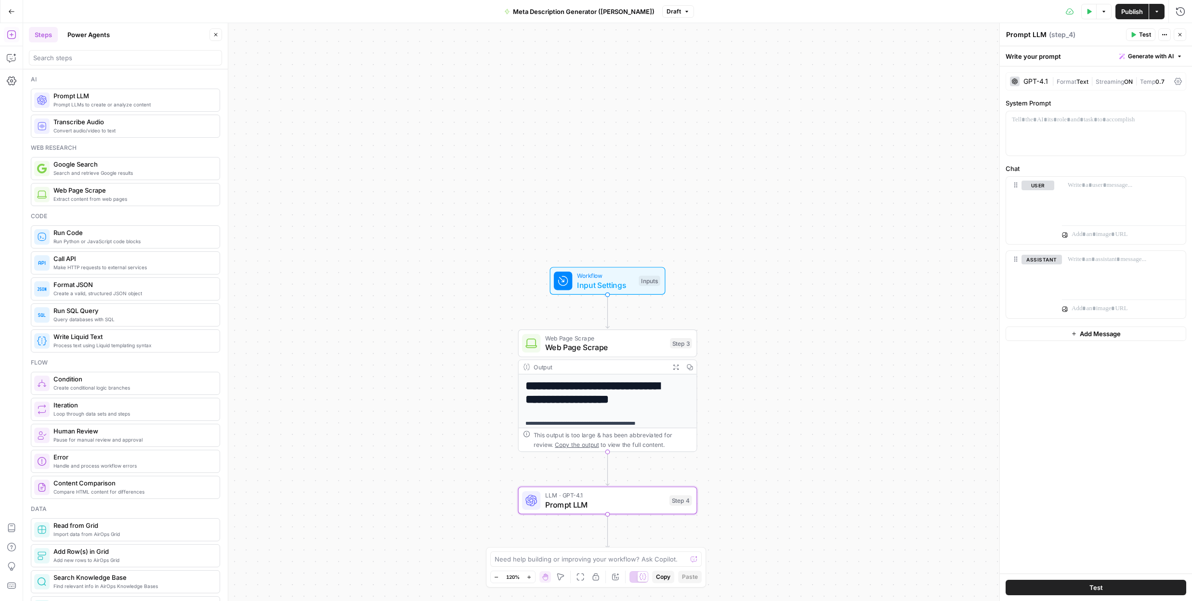
click at [1038, 84] on div "GPT-4.1" at bounding box center [1036, 81] width 25 height 7
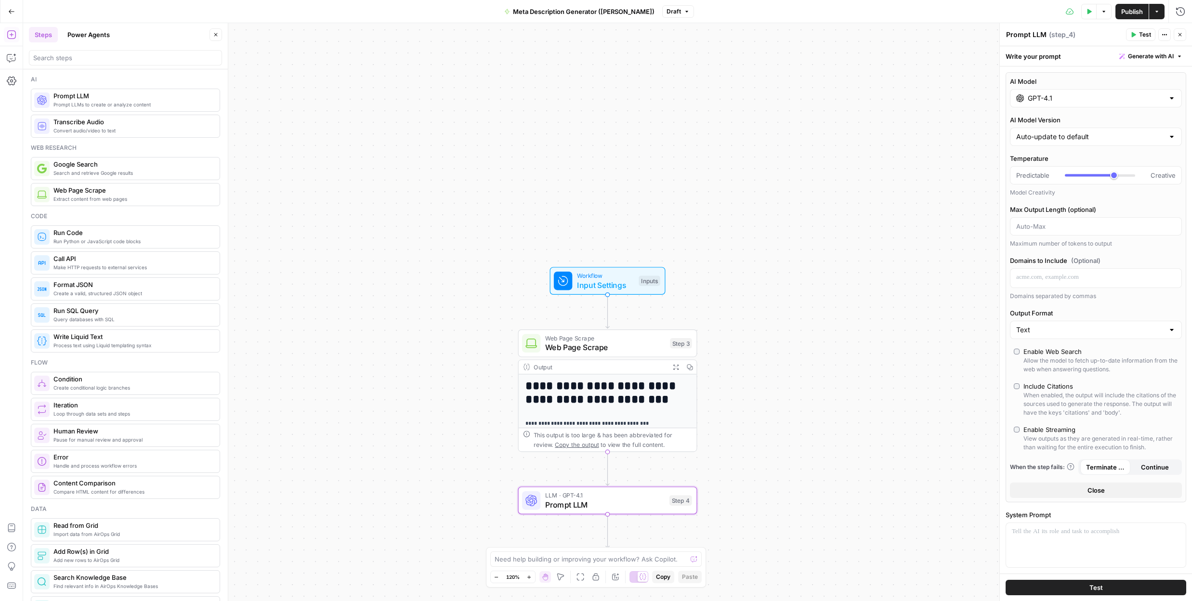
click at [1174, 98] on div "GPT-4.1" at bounding box center [1096, 98] width 172 height 18
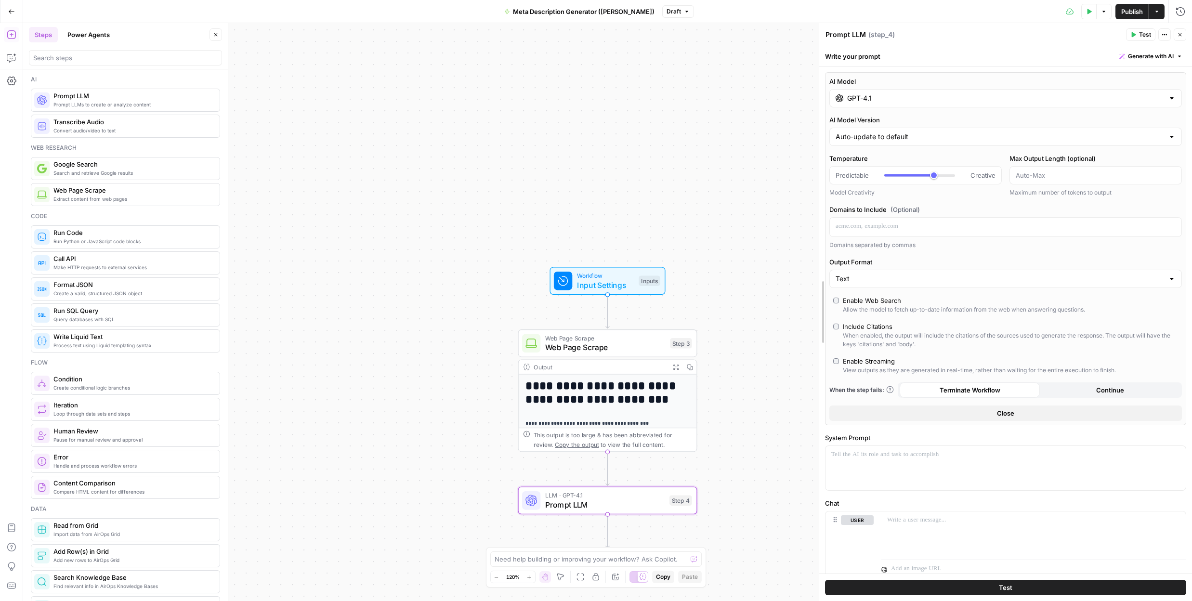
drag, startPoint x: 1003, startPoint y: 143, endPoint x: 822, endPoint y: 154, distance: 181.0
click at [911, 465] on div at bounding box center [1006, 468] width 360 height 44
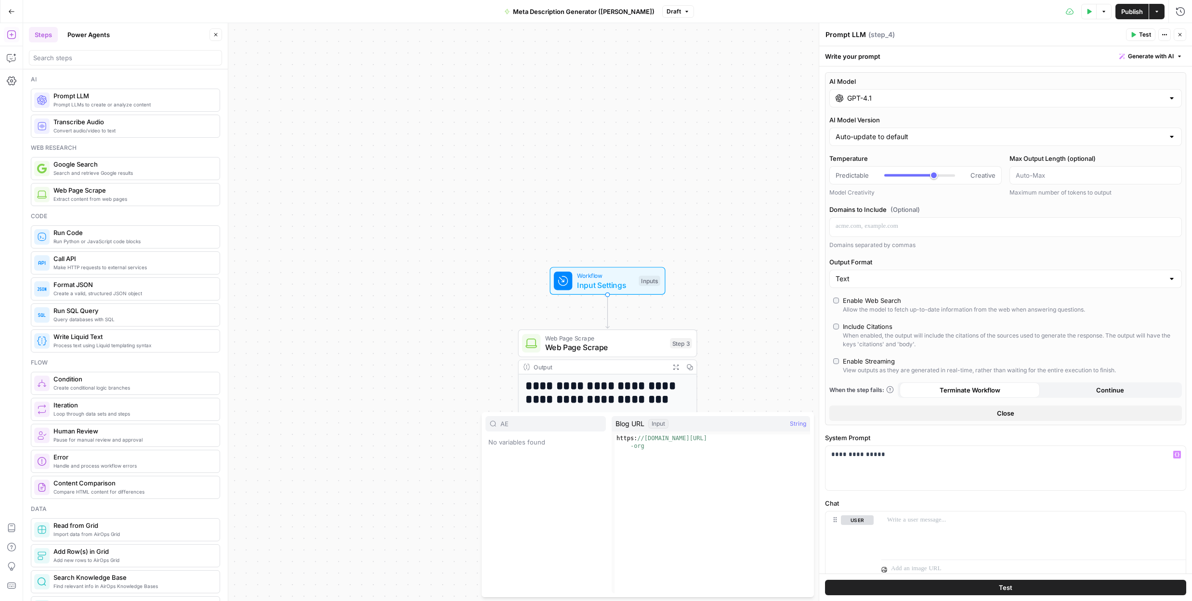
type input "A"
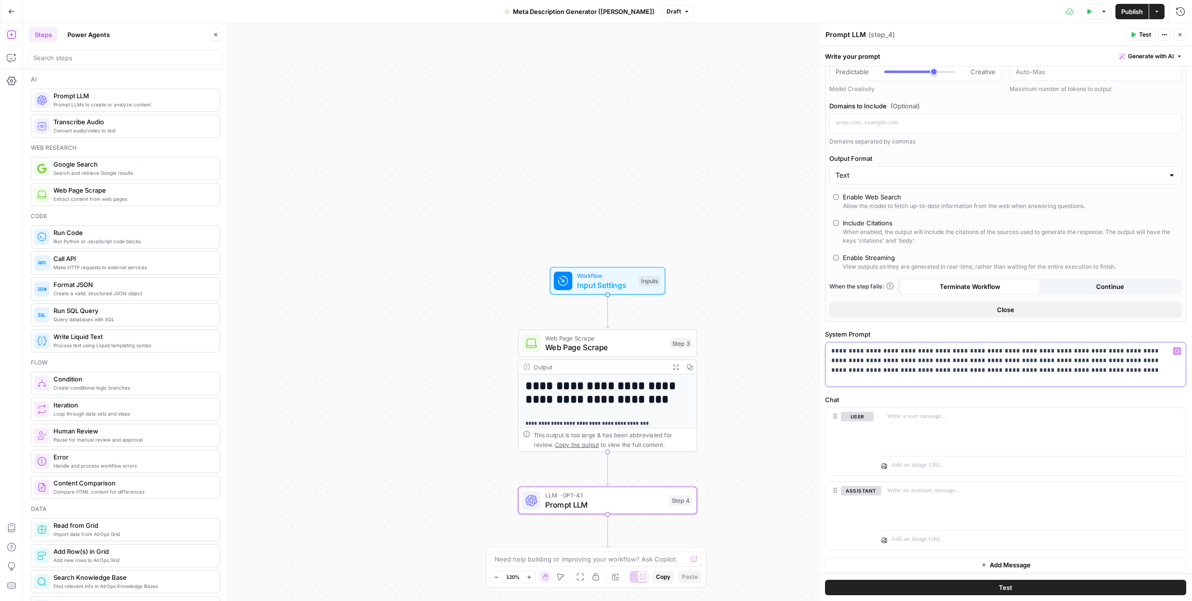
scroll to position [108, 0]
click at [934, 416] on p at bounding box center [1033, 413] width 293 height 10
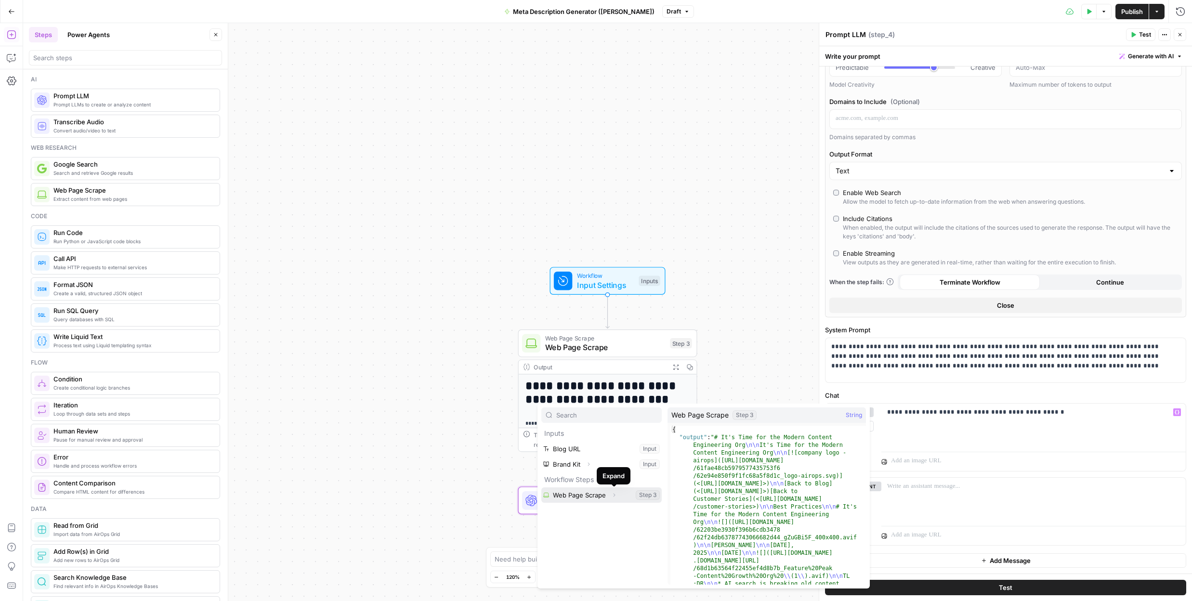
click at [619, 497] on button "Expand" at bounding box center [614, 495] width 13 height 13
type textarea "**********"
click at [853, 35] on textarea "Prompt LLM" at bounding box center [846, 35] width 40 height 10
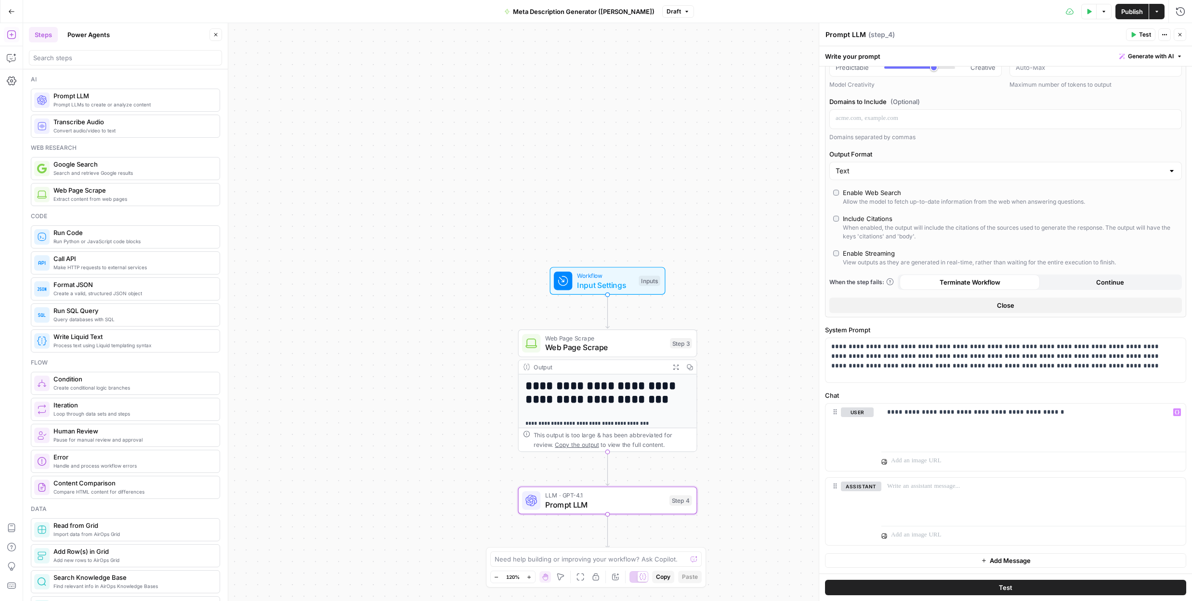
click at [852, 35] on textarea "Prompt LLM" at bounding box center [846, 35] width 40 height 10
type textarea "m"
type textarea "Meta Description Generator"
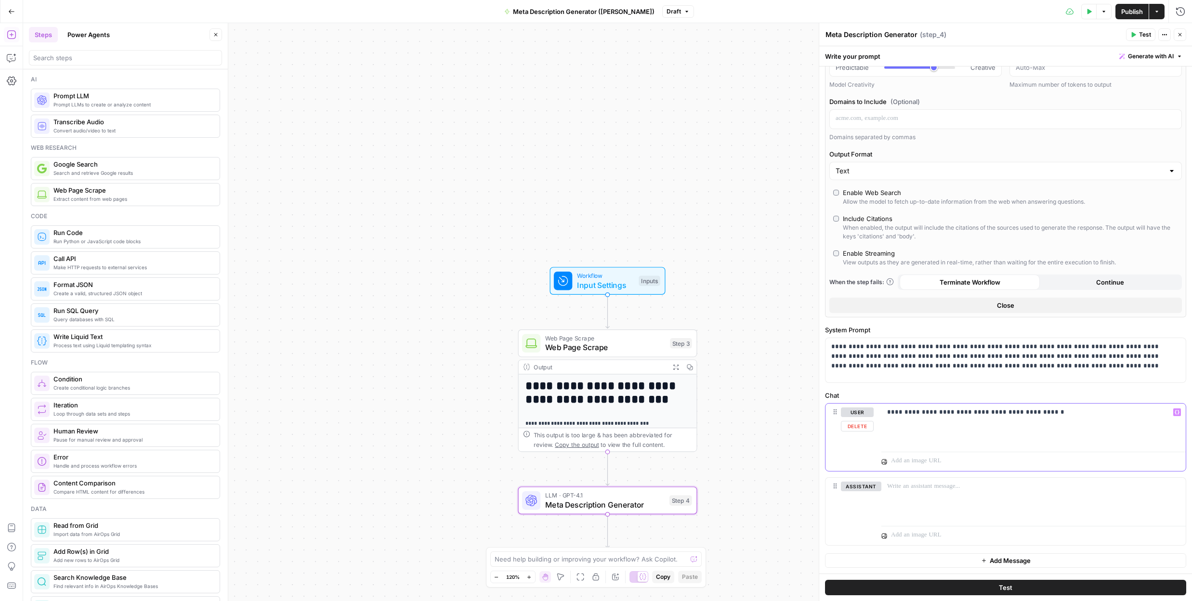
drag, startPoint x: 1045, startPoint y: 413, endPoint x: 1039, endPoint y: 414, distance: 5.3
click at [1045, 413] on p "**********" at bounding box center [1030, 413] width 286 height 10
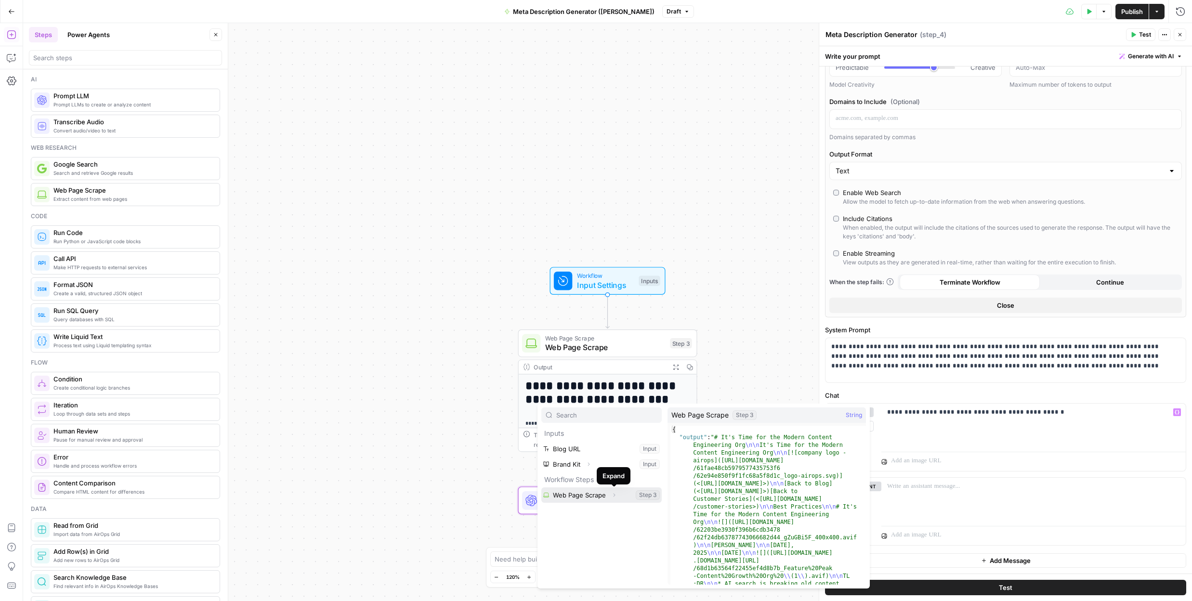
click at [611, 498] on icon "button" at bounding box center [614, 495] width 6 height 6
click at [852, 416] on span "String" at bounding box center [854, 415] width 16 height 10
type textarea "**********"
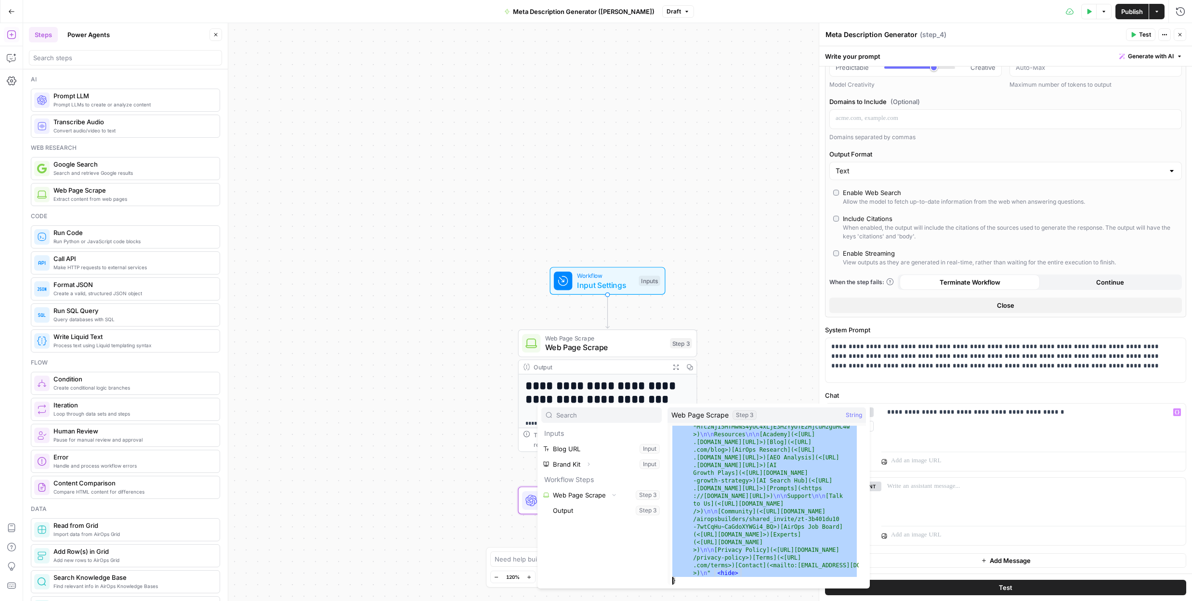
click at [856, 417] on span "String" at bounding box center [854, 415] width 16 height 10
click at [943, 442] on div "**********" at bounding box center [1034, 426] width 304 height 44
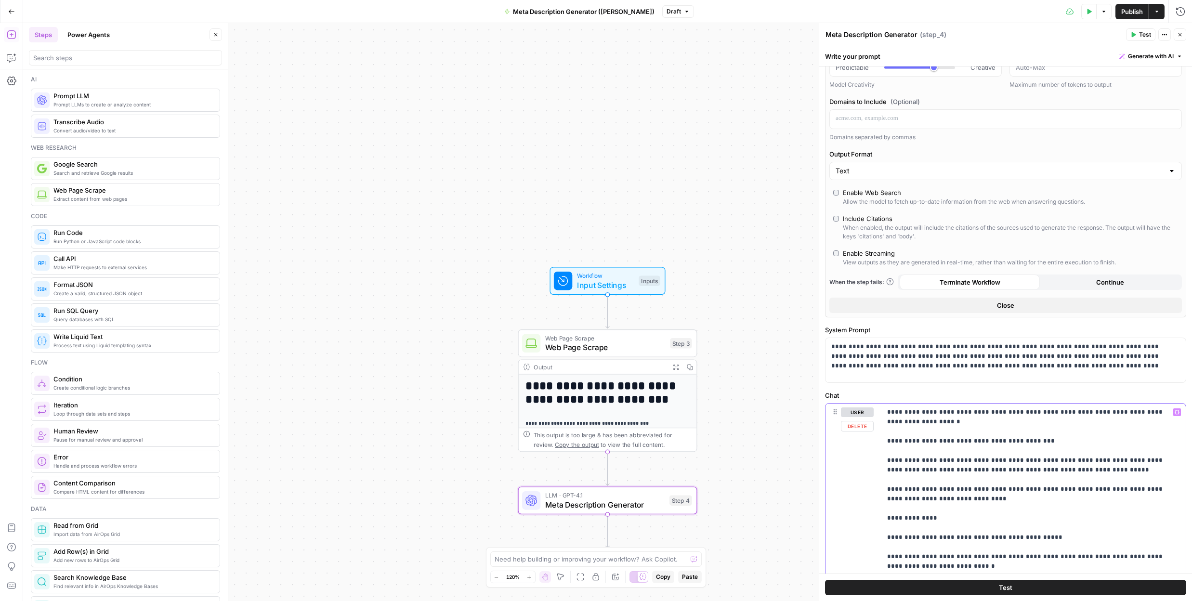
click at [1175, 411] on icon "button" at bounding box center [1177, 412] width 5 height 4
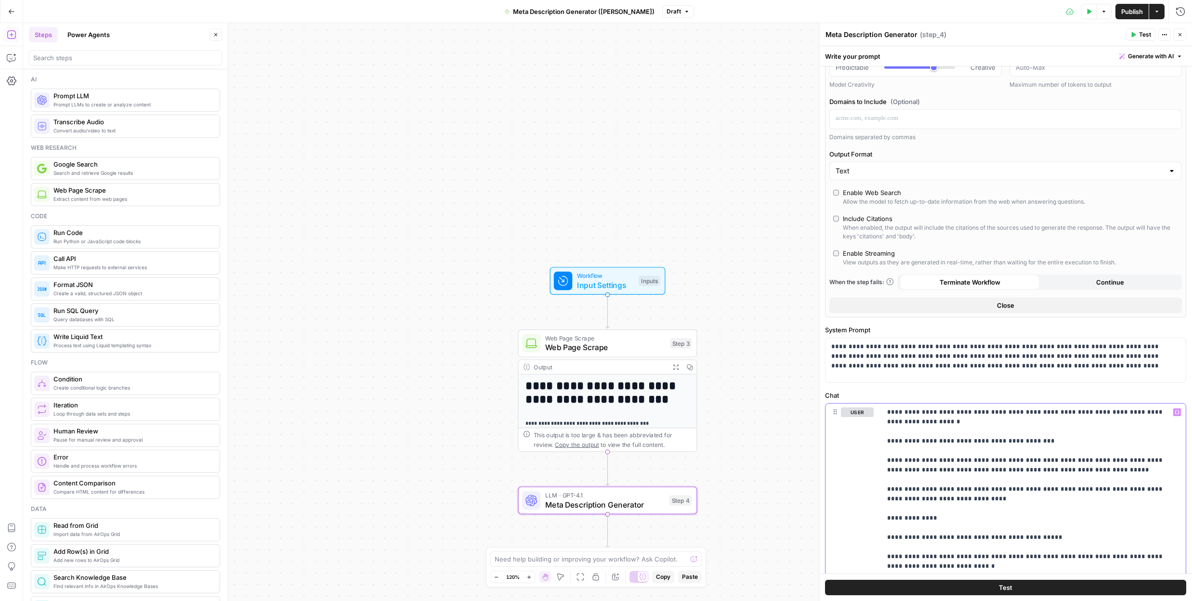
drag, startPoint x: 1026, startPoint y: 414, endPoint x: 1121, endPoint y: 587, distance: 197.5
click at [1121, 587] on div "**********" at bounding box center [1006, 323] width 373 height 555
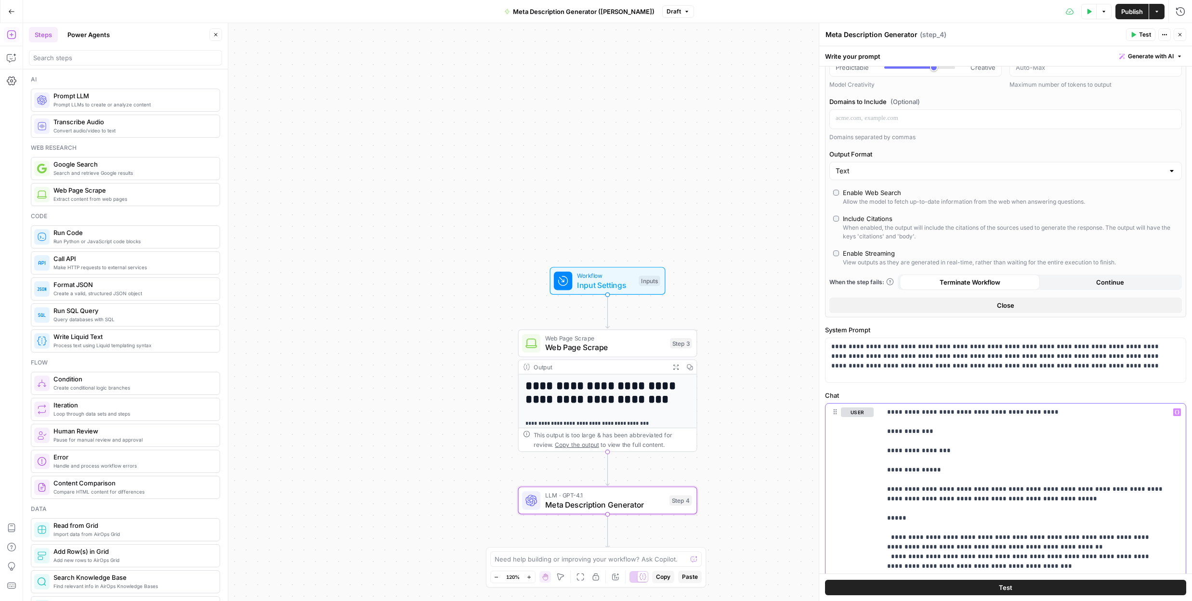
drag, startPoint x: 886, startPoint y: 431, endPoint x: 1175, endPoint y: 587, distance: 328.3
click at [1175, 587] on div "**********" at bounding box center [1006, 323] width 373 height 555
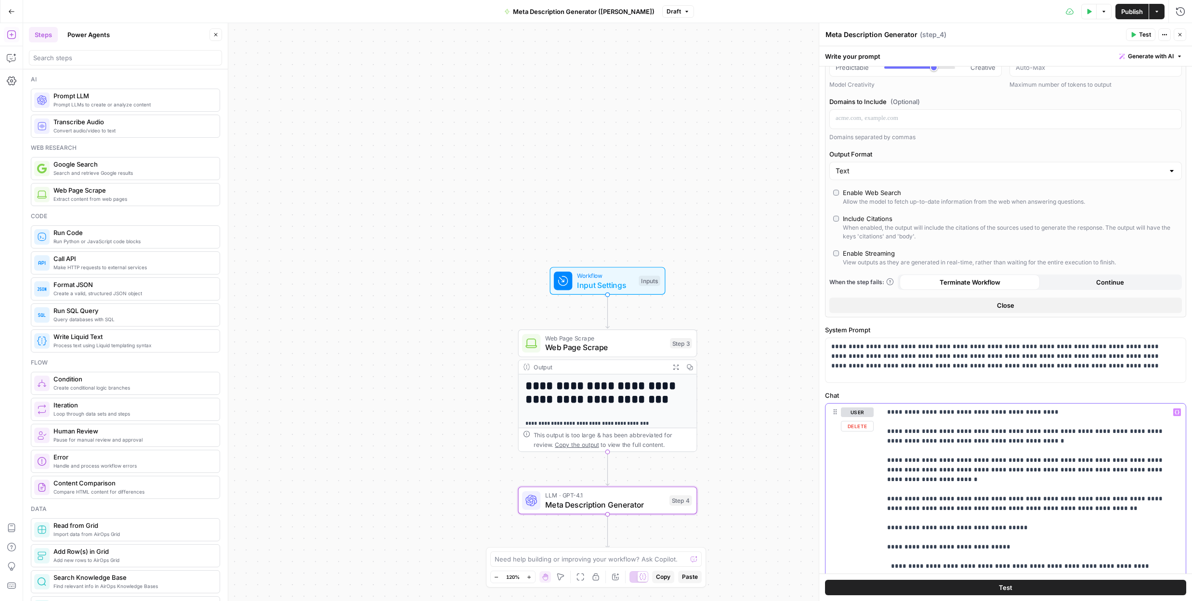
drag, startPoint x: 884, startPoint y: 432, endPoint x: 1129, endPoint y: 587, distance: 290.2
click at [1129, 587] on div "**********" at bounding box center [1006, 323] width 373 height 555
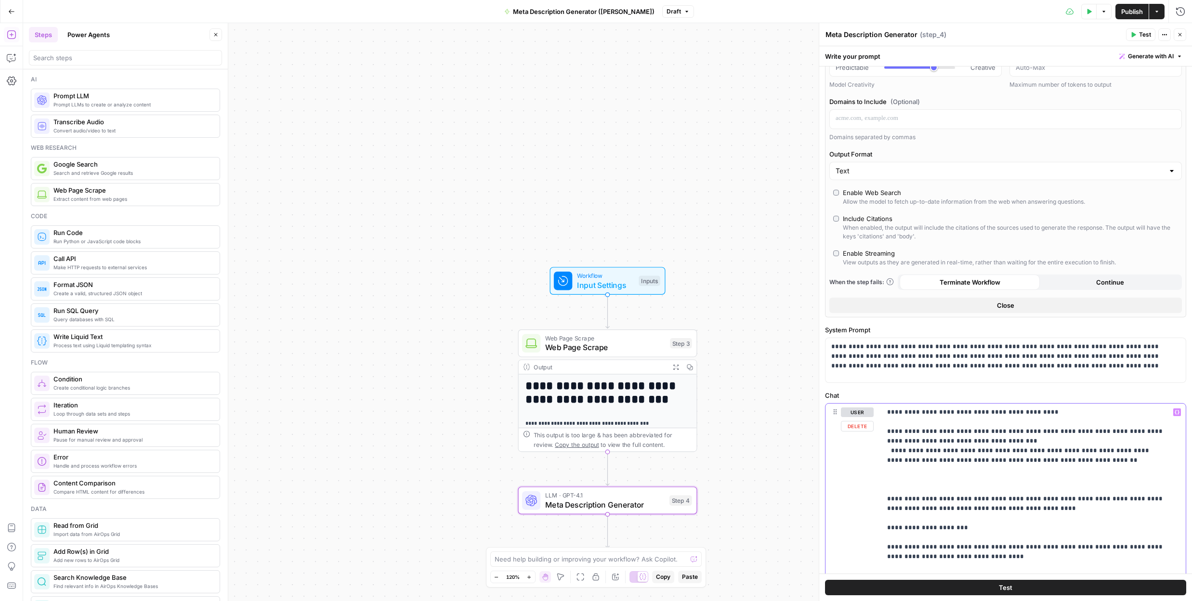
drag, startPoint x: 885, startPoint y: 431, endPoint x: 1196, endPoint y: 587, distance: 348.8
click at [1192, 587] on html "**********" at bounding box center [596, 300] width 1192 height 601
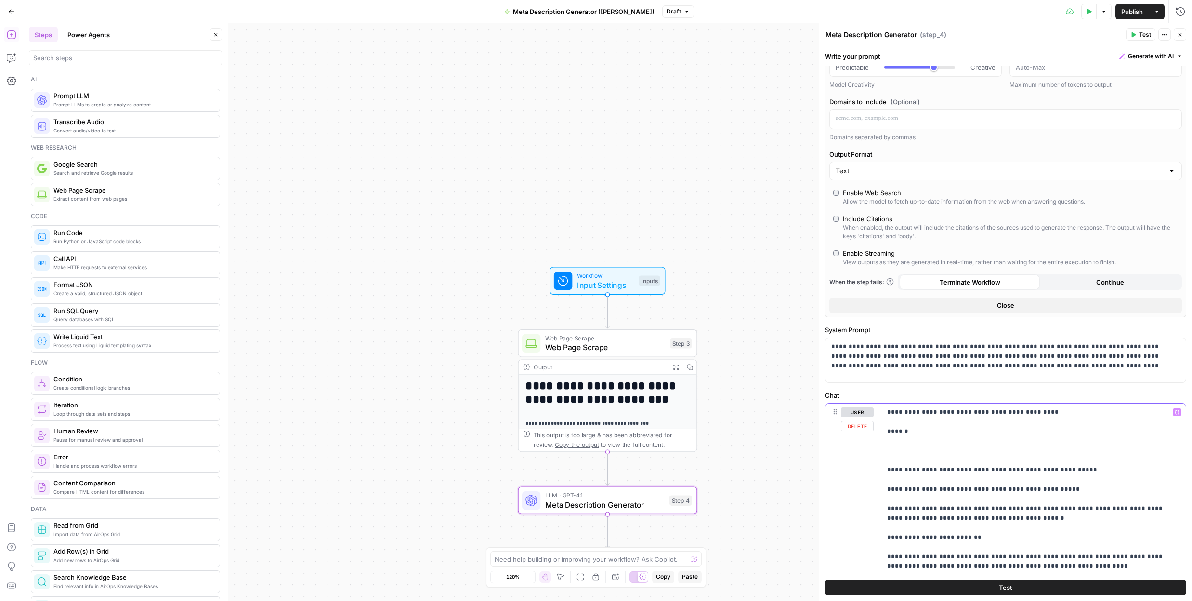
drag, startPoint x: 938, startPoint y: 449, endPoint x: 1158, endPoint y: 580, distance: 256.5
click at [1158, 580] on div "**********" at bounding box center [1006, 323] width 373 height 555
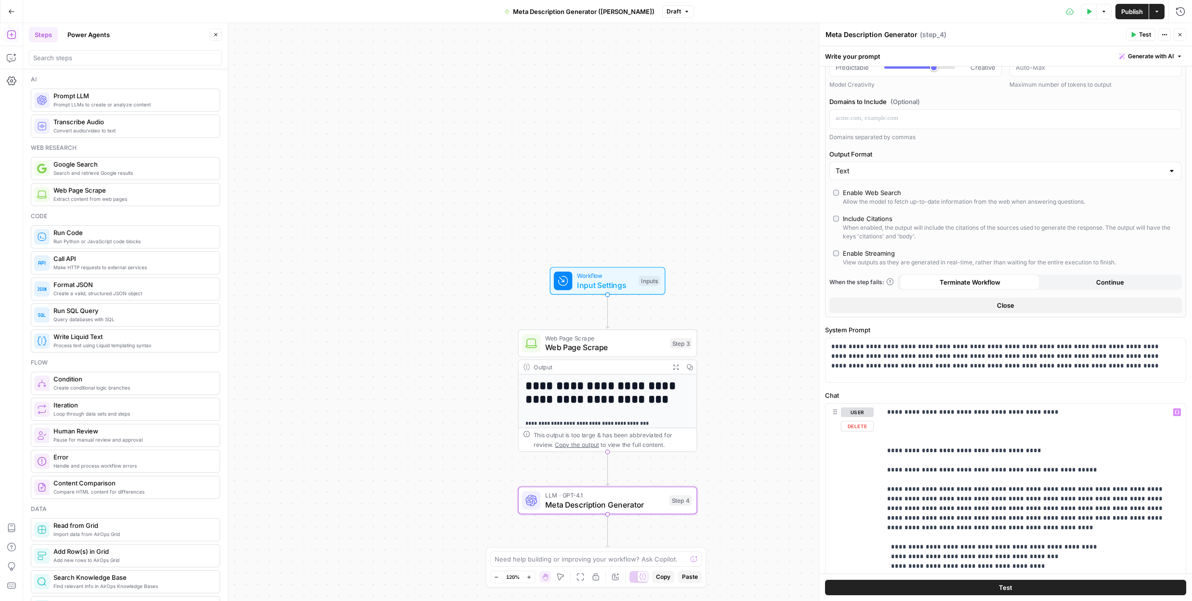
drag, startPoint x: 878, startPoint y: 445, endPoint x: 1090, endPoint y: 559, distance: 240.8
click at [1120, 580] on div "**********" at bounding box center [1006, 323] width 373 height 555
drag, startPoint x: 1096, startPoint y: 552, endPoint x: 1092, endPoint y: 557, distance: 5.9
drag, startPoint x: 1045, startPoint y: 571, endPoint x: 827, endPoint y: 442, distance: 252.8
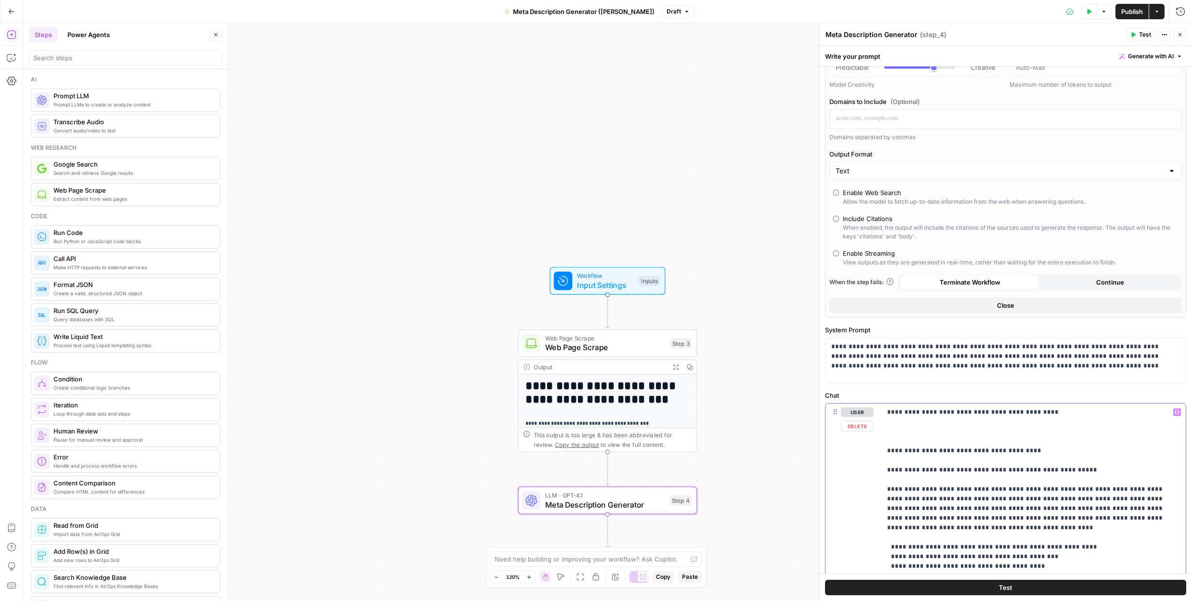
click at [828, 442] on div "**********" at bounding box center [1006, 611] width 360 height 415
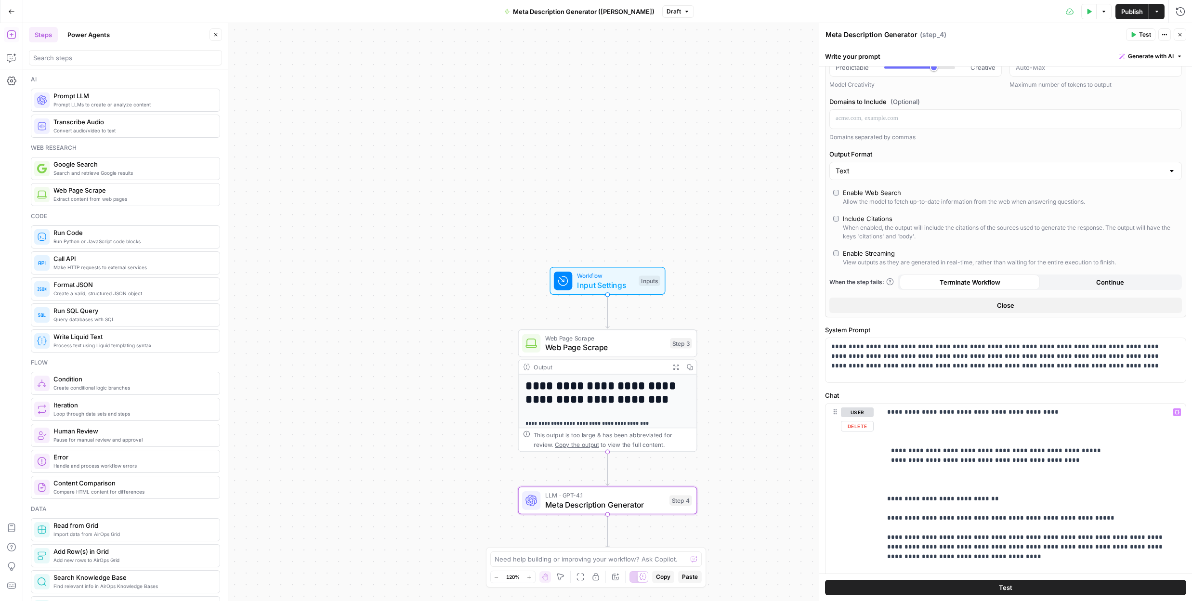
drag, startPoint x: 880, startPoint y: 437, endPoint x: 1024, endPoint y: 492, distance: 154.3
click at [1092, 524] on div "**********" at bounding box center [1006, 611] width 360 height 415
drag, startPoint x: 898, startPoint y: 438, endPoint x: 1097, endPoint y: 581, distance: 244.8
click at [1098, 582] on div "**********" at bounding box center [1006, 323] width 373 height 555
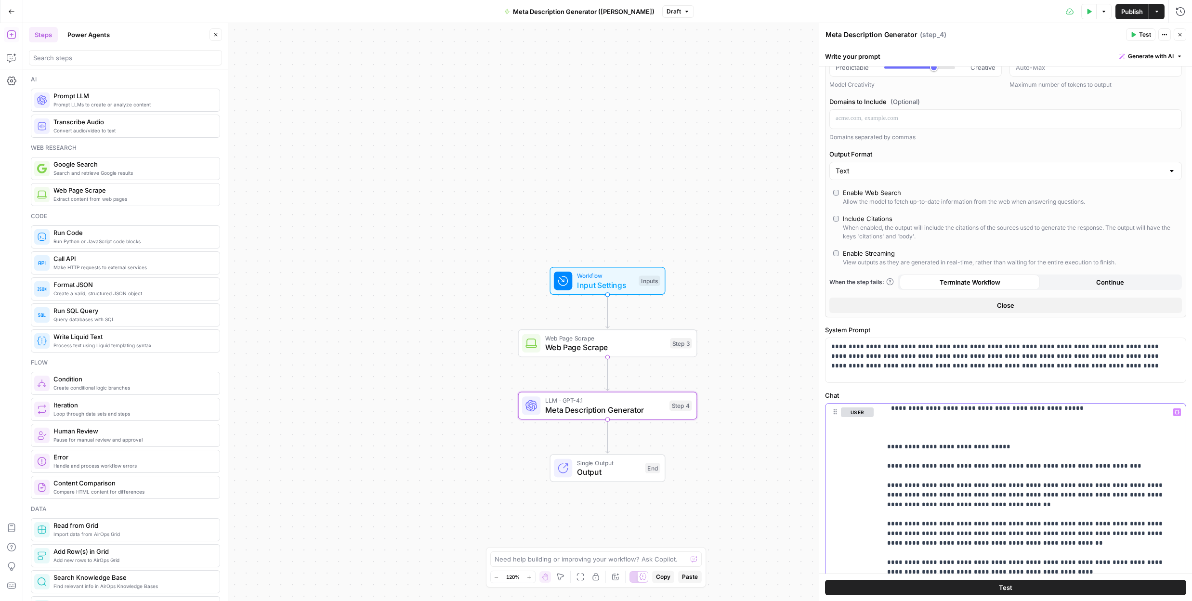
scroll to position [11, 0]
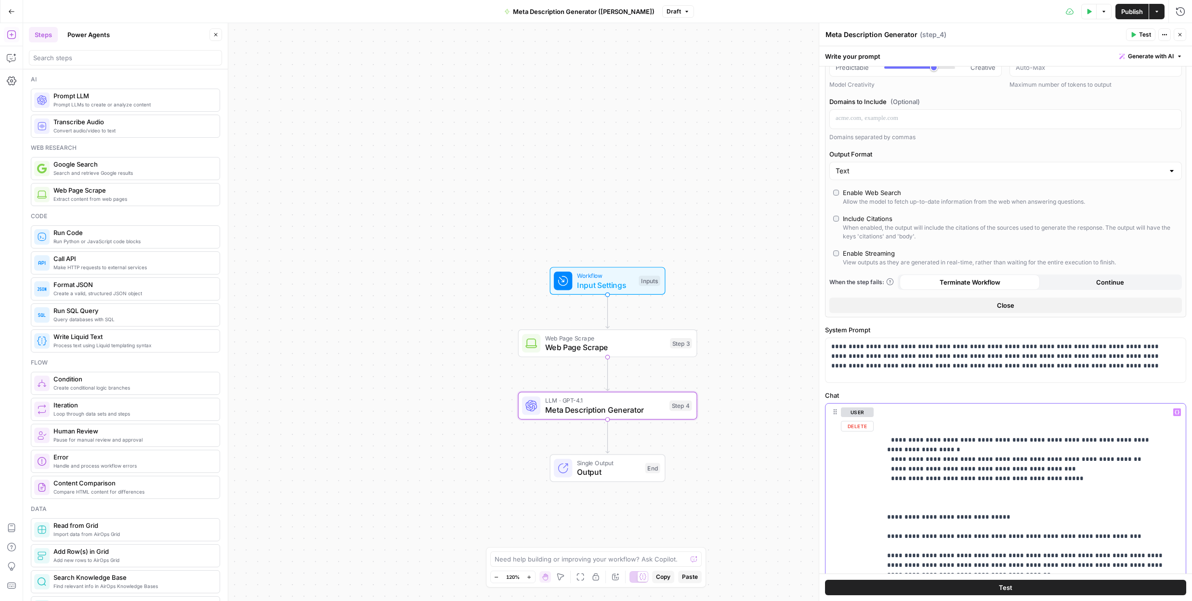
drag, startPoint x: 1022, startPoint y: 573, endPoint x: 884, endPoint y: 427, distance: 200.7
click at [871, 429] on button "Delete" at bounding box center [857, 426] width 33 height 11
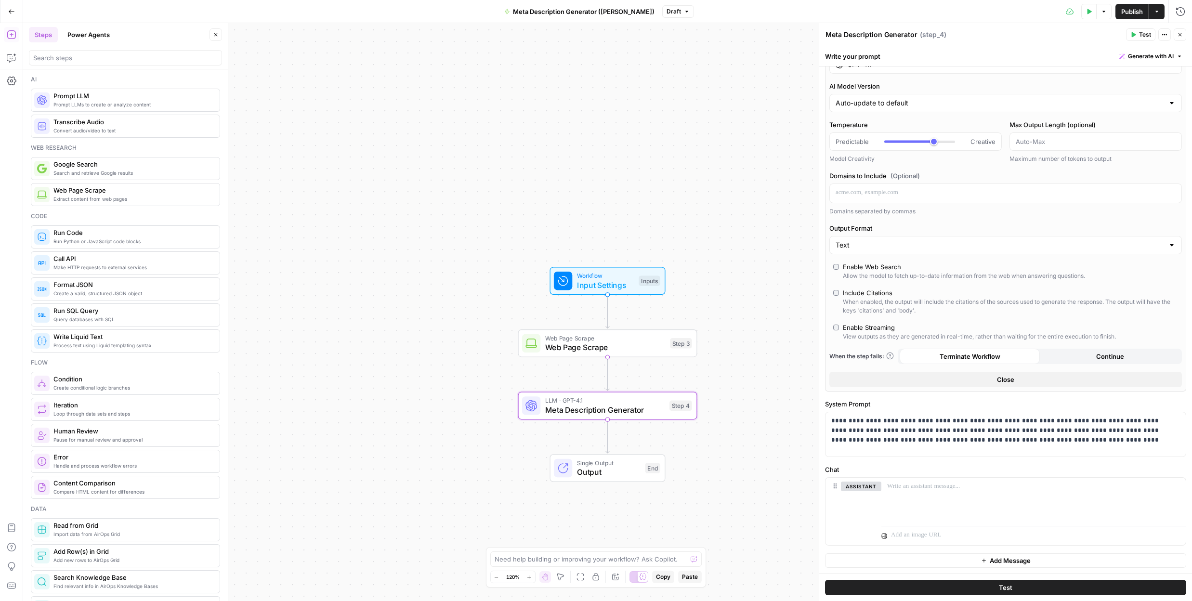
scroll to position [34, 0]
click at [913, 491] on p at bounding box center [1033, 487] width 293 height 10
click at [1175, 487] on icon "button" at bounding box center [1177, 486] width 5 height 5
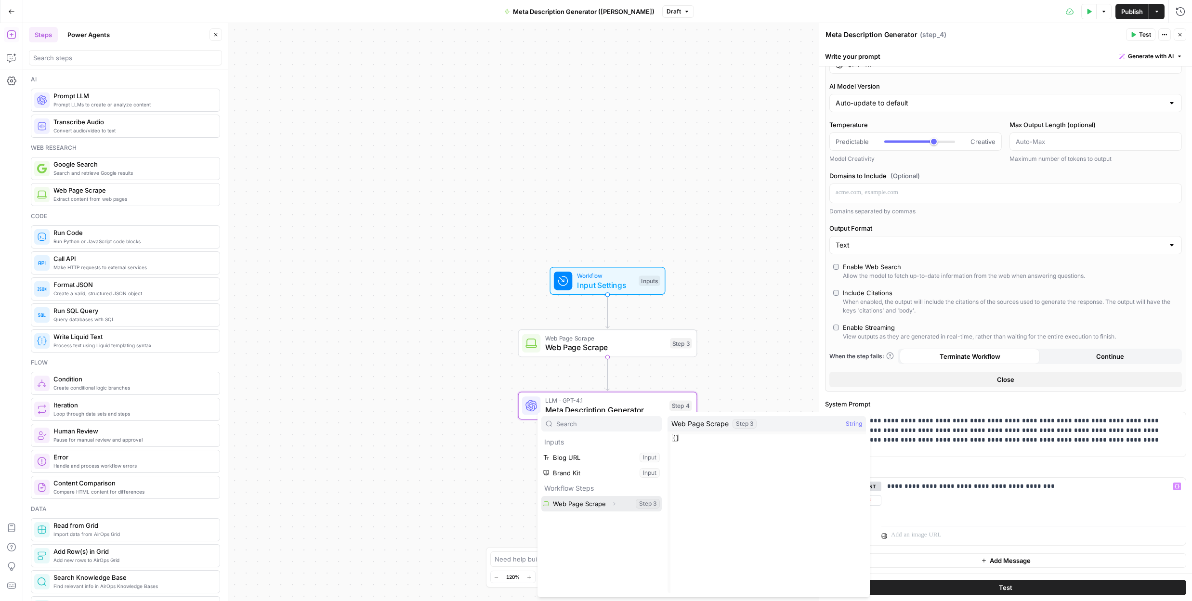
click at [588, 506] on button "Select variable Web Page Scrape" at bounding box center [602, 503] width 120 height 15
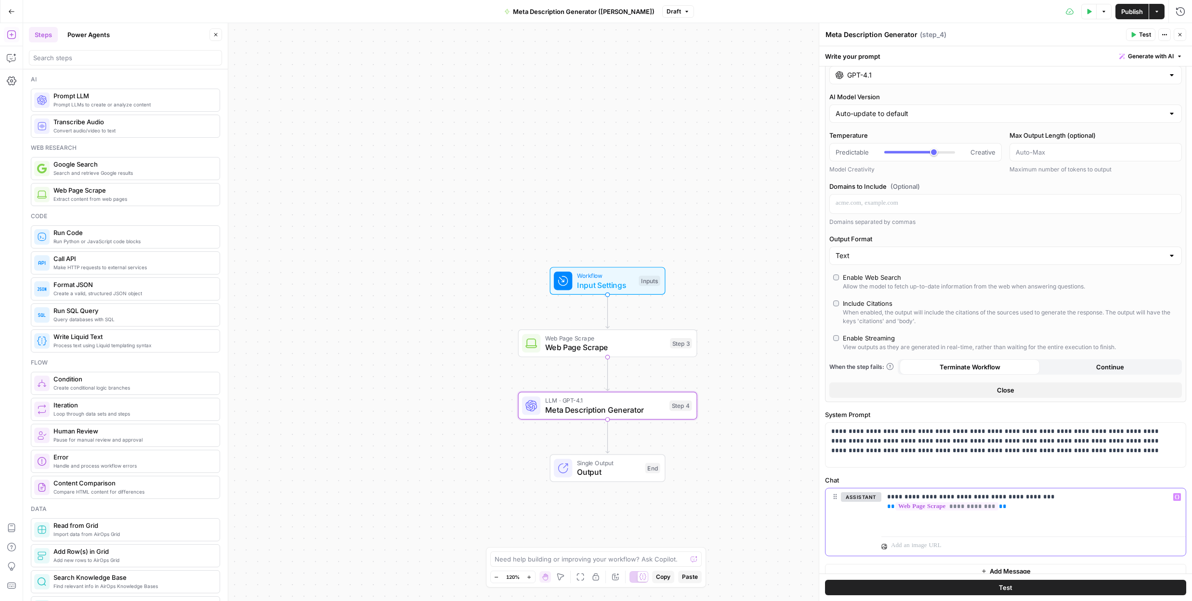
scroll to position [0, 0]
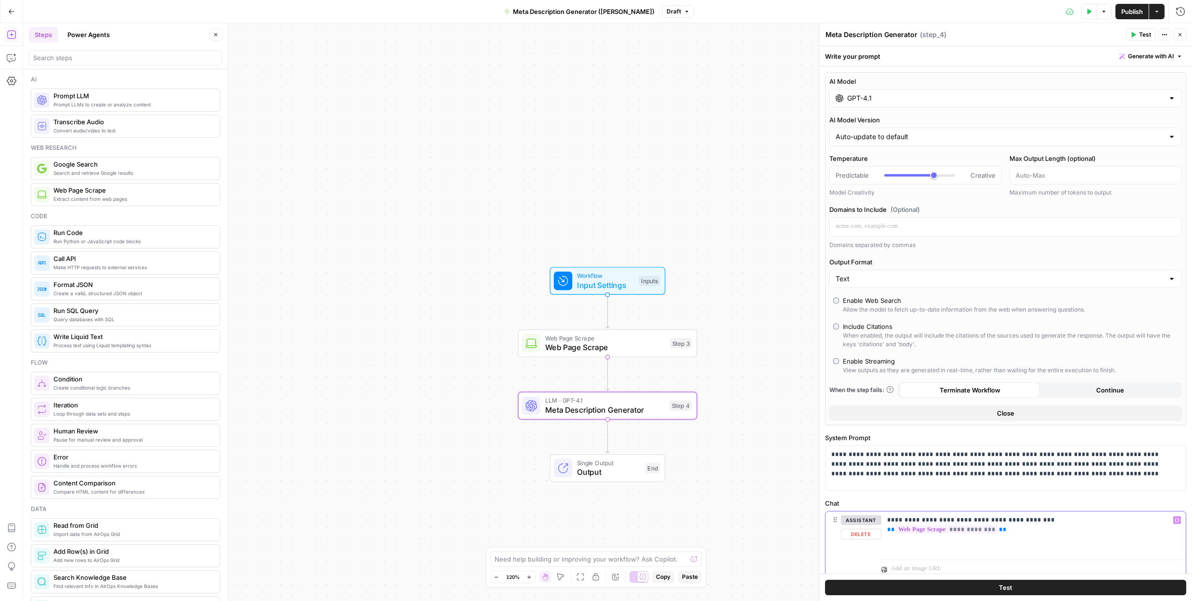
click at [1157, 521] on p "**********" at bounding box center [1030, 521] width 286 height 10
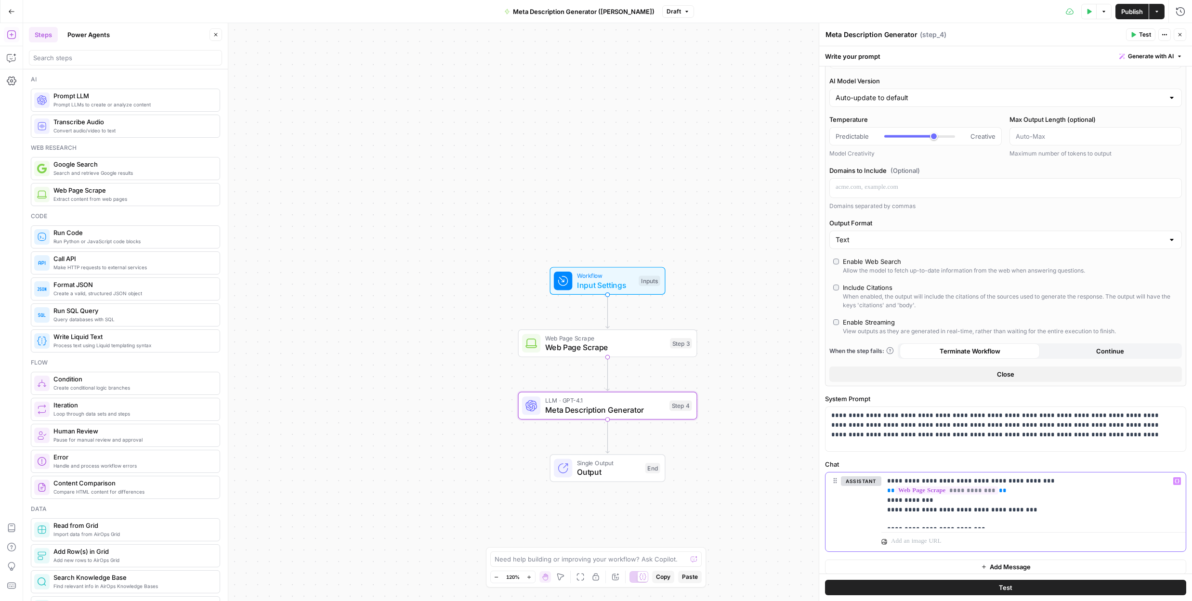
scroll to position [73, 0]
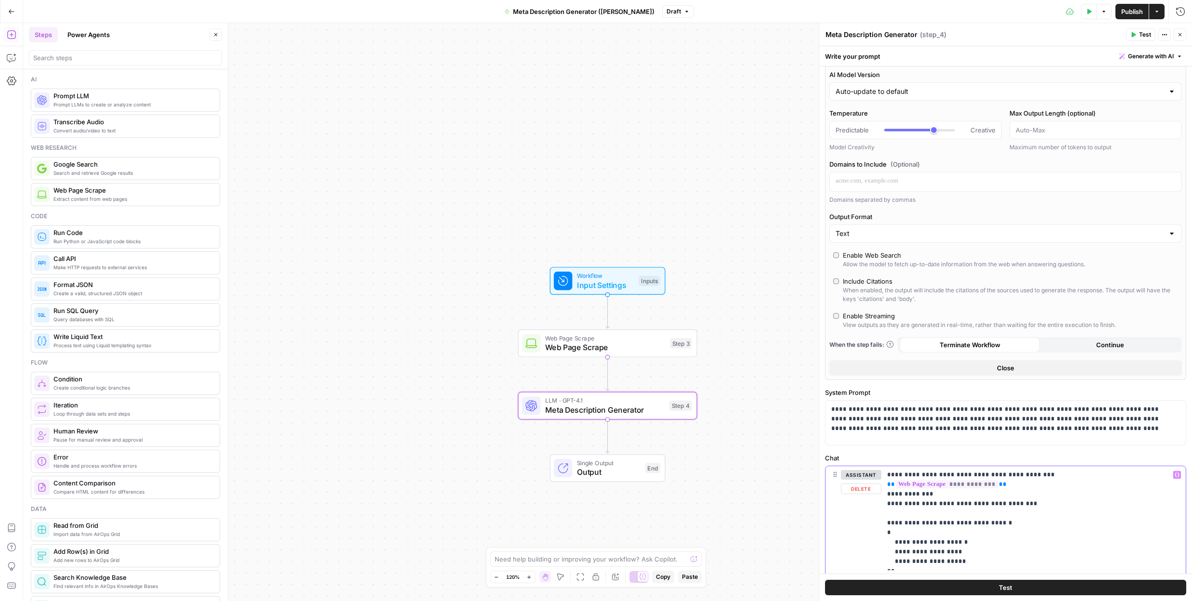
click at [914, 544] on p "**********" at bounding box center [1030, 518] width 286 height 96
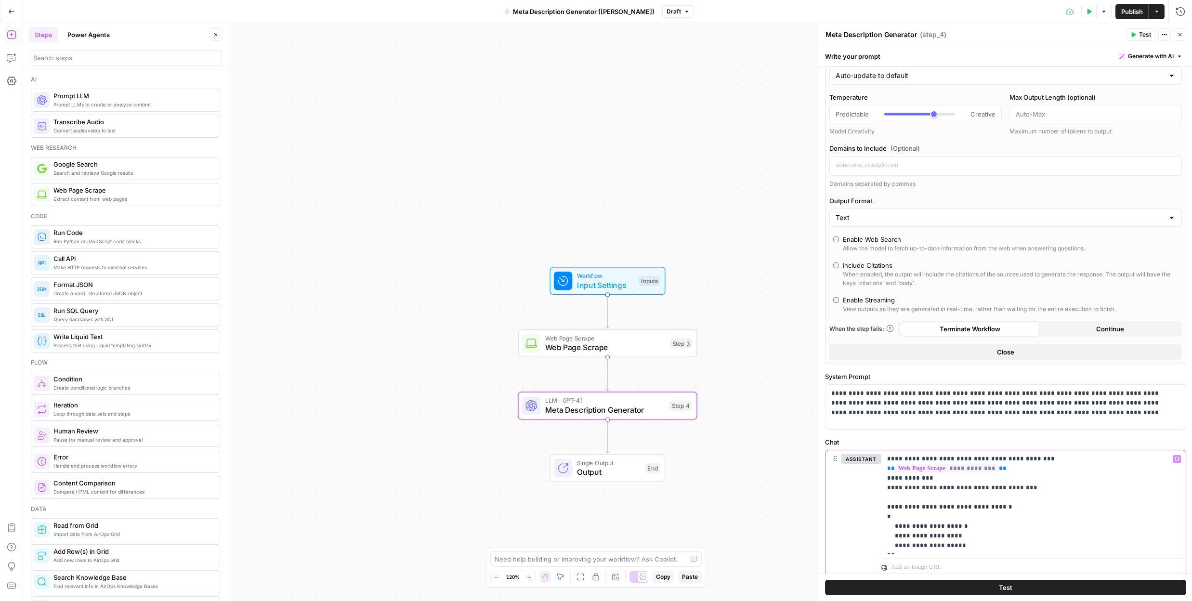
scroll to position [121, 0]
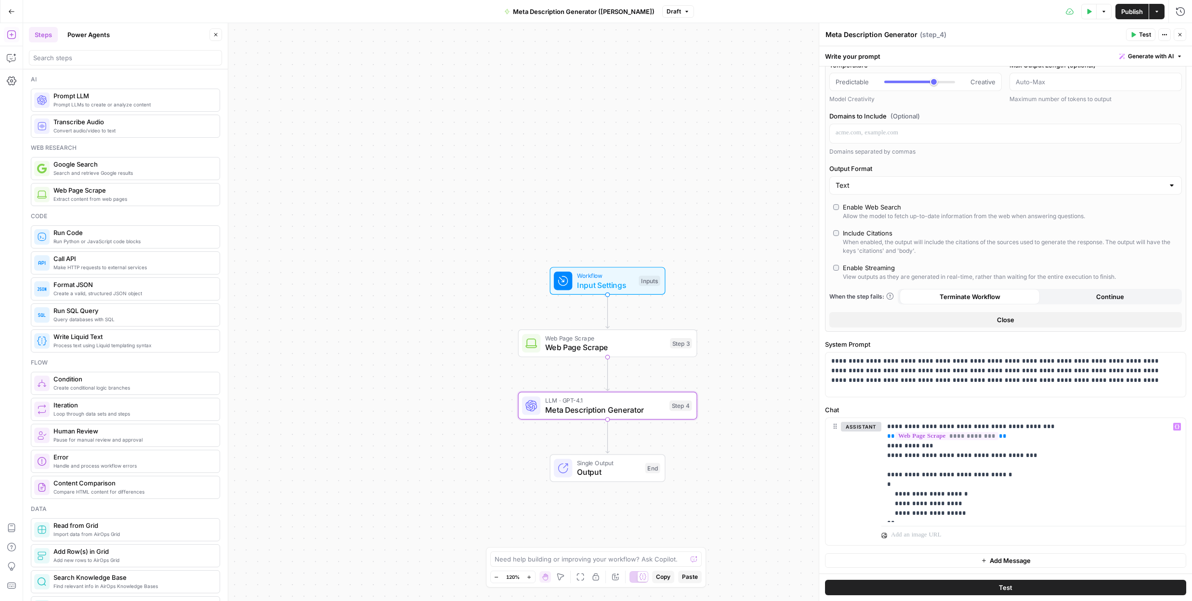
click at [1137, 32] on button "Test" at bounding box center [1140, 34] width 29 height 13
click at [513, 135] on span "No" at bounding box center [515, 135] width 10 height 10
click at [1105, 494] on p "**********" at bounding box center [1030, 470] width 286 height 96
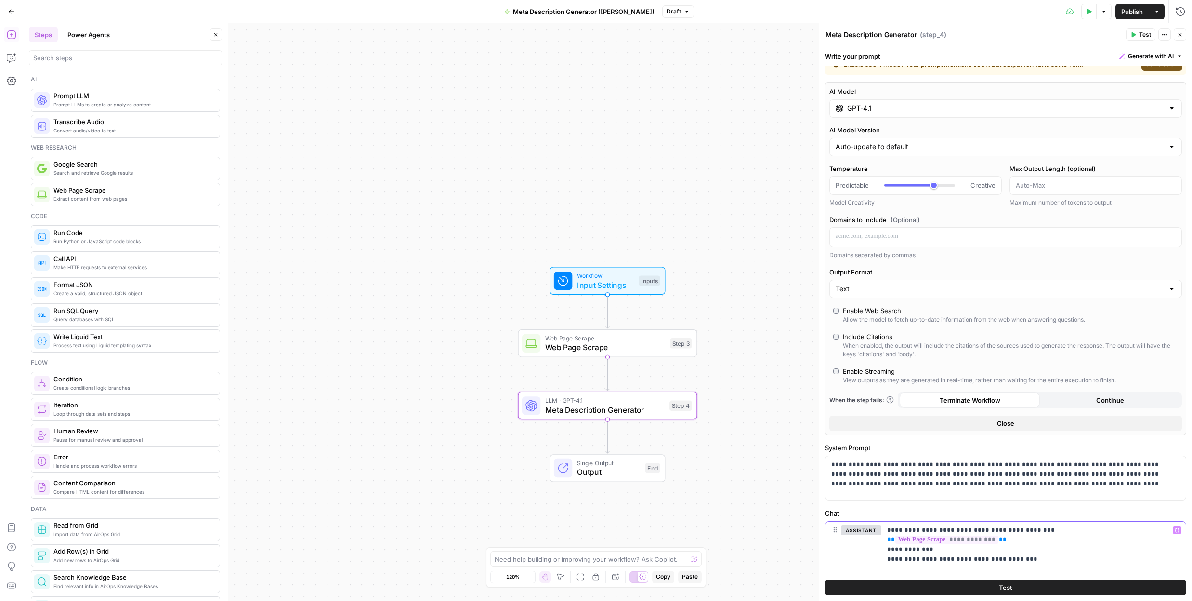
scroll to position [17, 0]
click at [1142, 37] on span "Test" at bounding box center [1145, 34] width 12 height 9
click at [558, 134] on span "Test All Steps" at bounding box center [561, 135] width 45 height 10
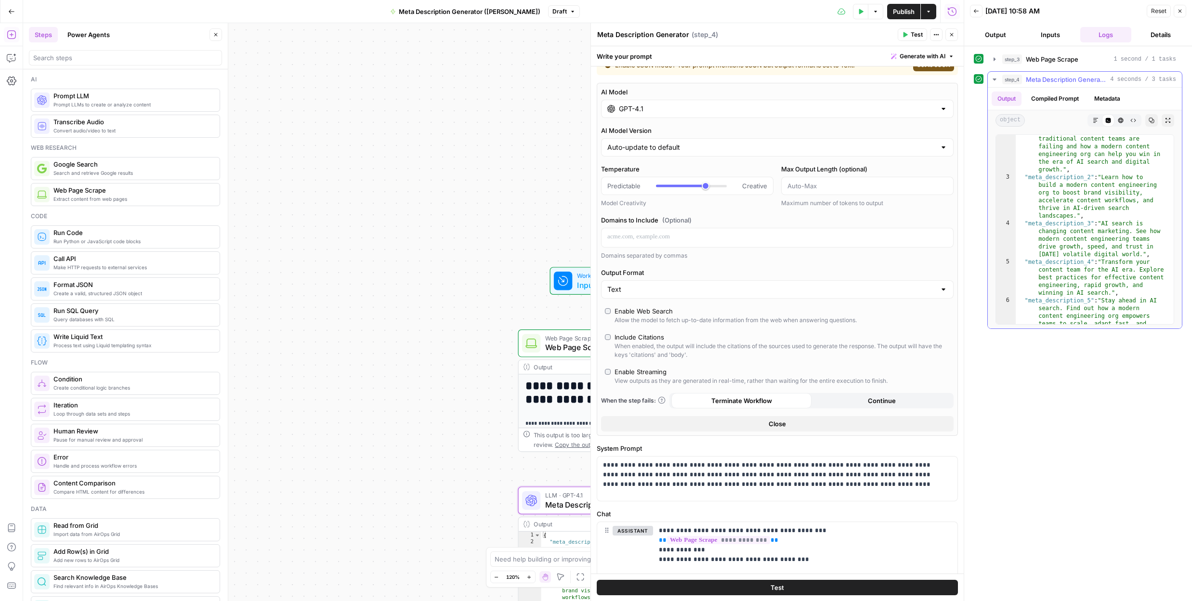
scroll to position [17, 0]
click at [1099, 122] on button "Markdown" at bounding box center [1096, 120] width 13 height 13
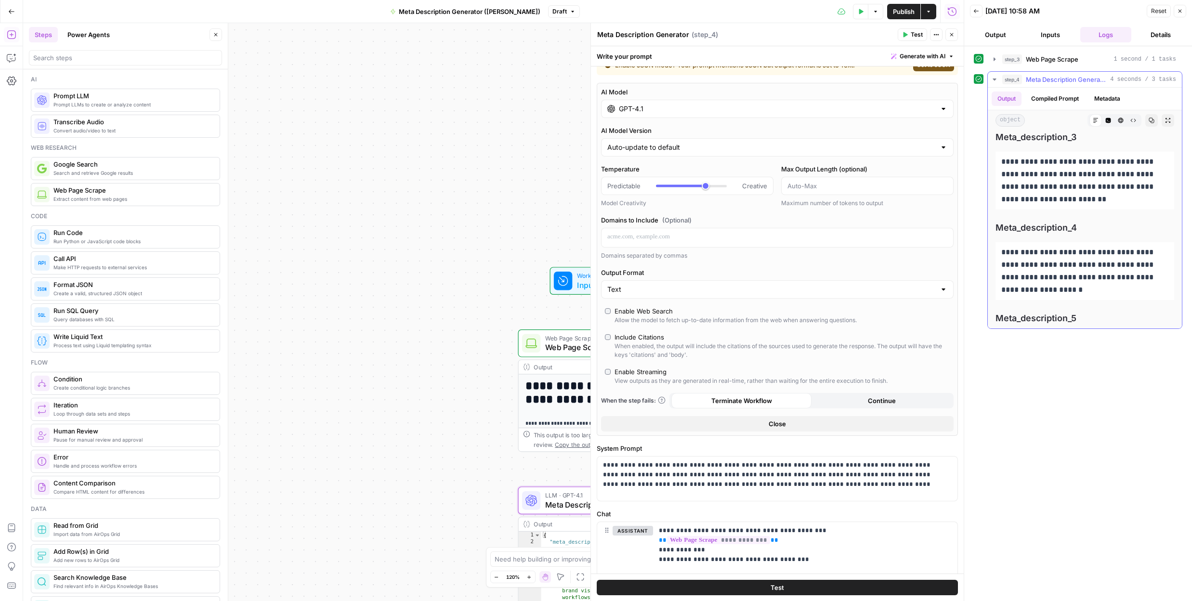
scroll to position [198, 0]
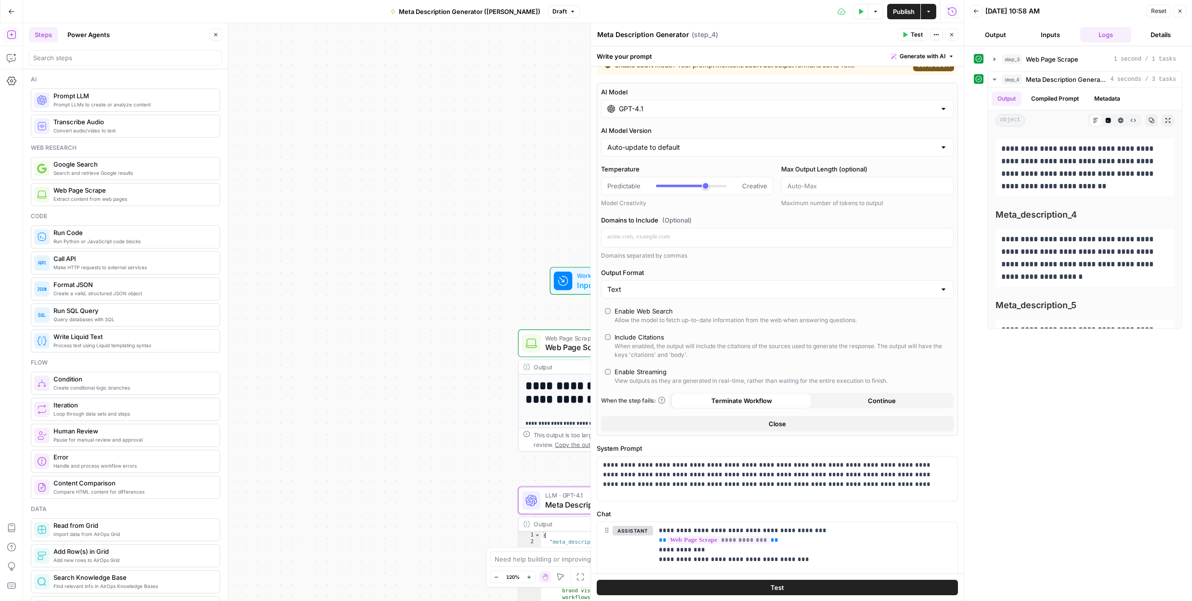
click at [474, 156] on div "**********" at bounding box center [493, 312] width 941 height 578
click at [953, 37] on icon "button" at bounding box center [952, 35] width 6 height 6
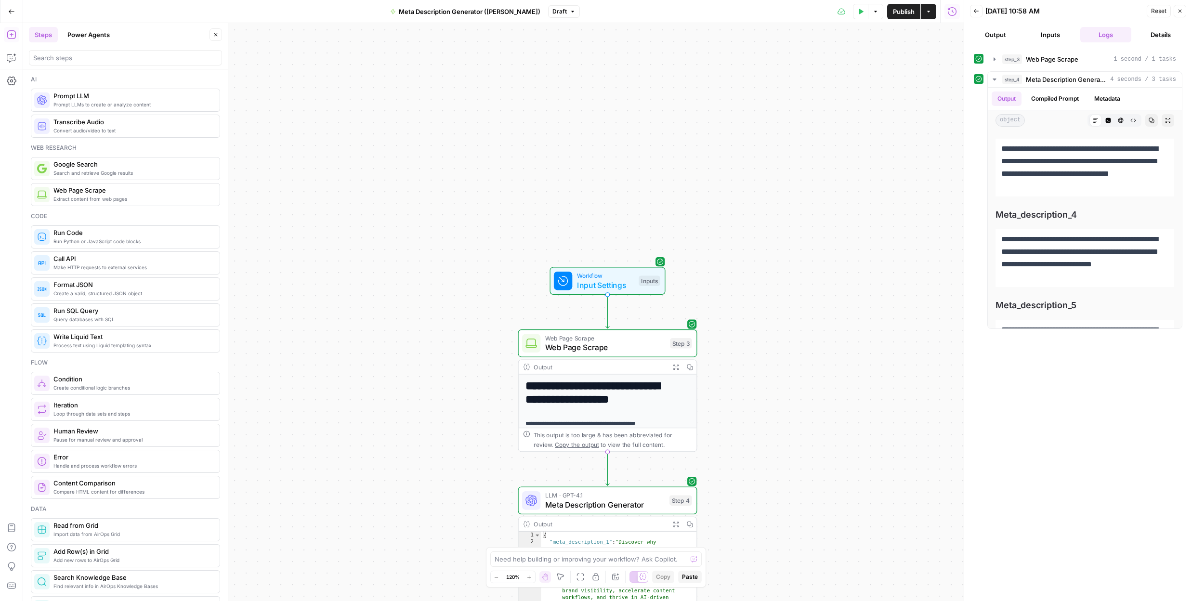
click at [1004, 34] on button "Output" at bounding box center [995, 34] width 51 height 15
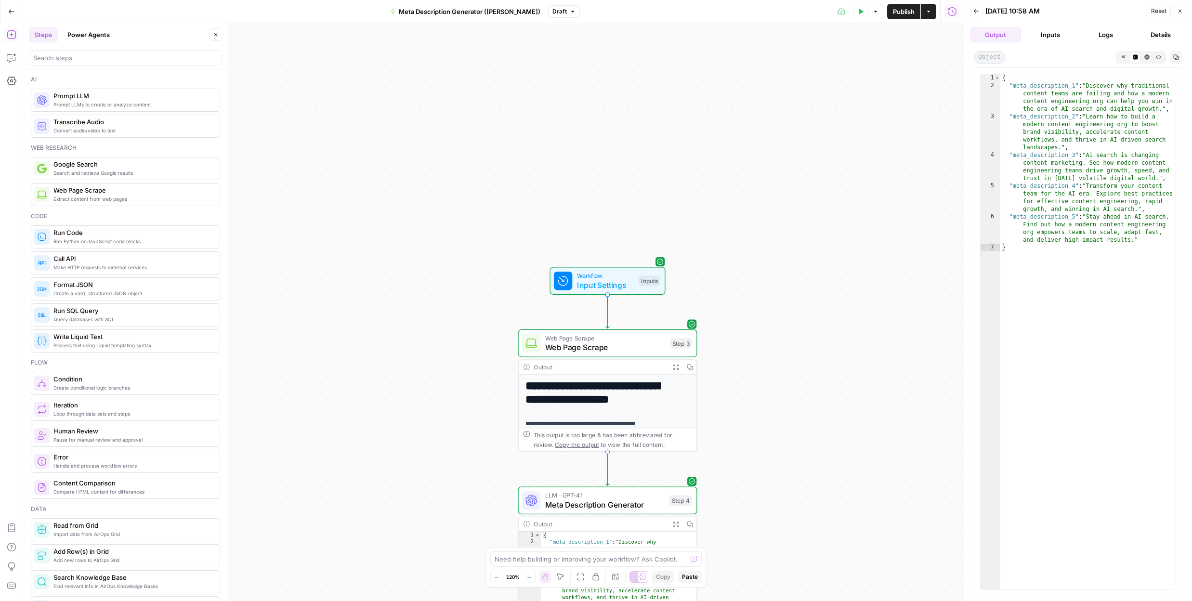
click at [1044, 32] on button "Inputs" at bounding box center [1050, 34] width 51 height 15
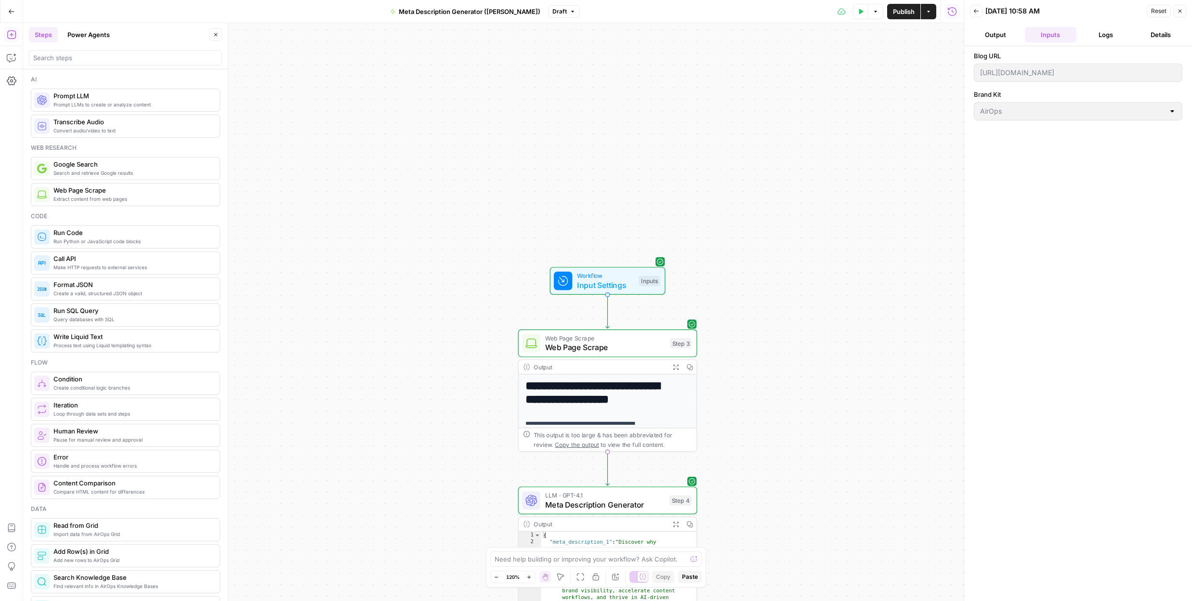
click at [1093, 31] on button "Logs" at bounding box center [1106, 34] width 51 height 15
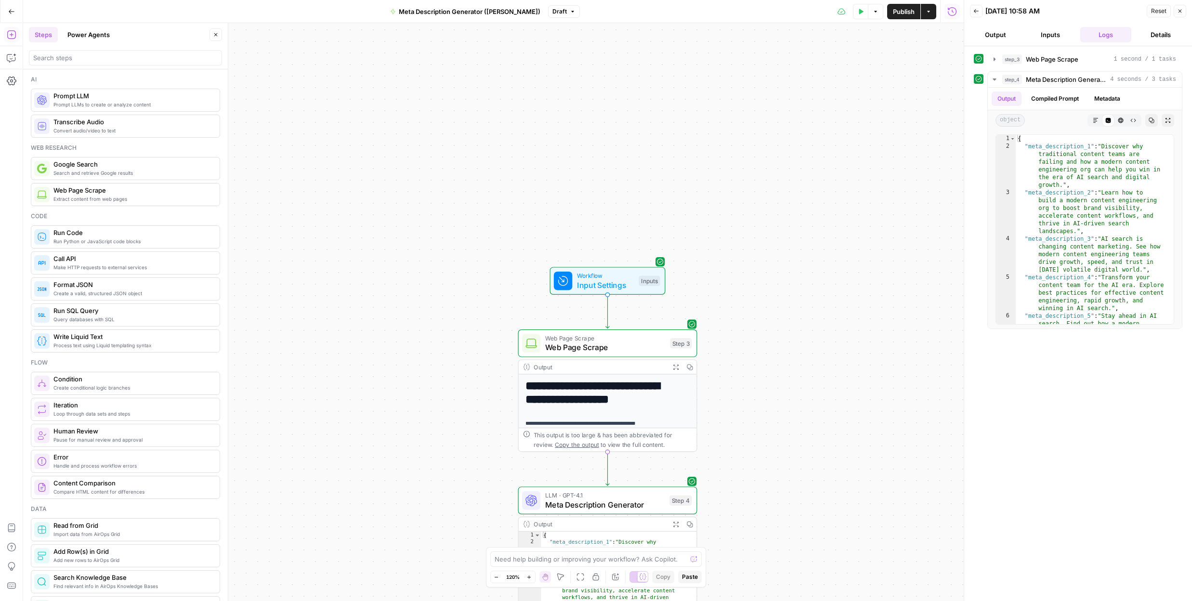
click at [1162, 30] on button "Details" at bounding box center [1161, 34] width 51 height 15
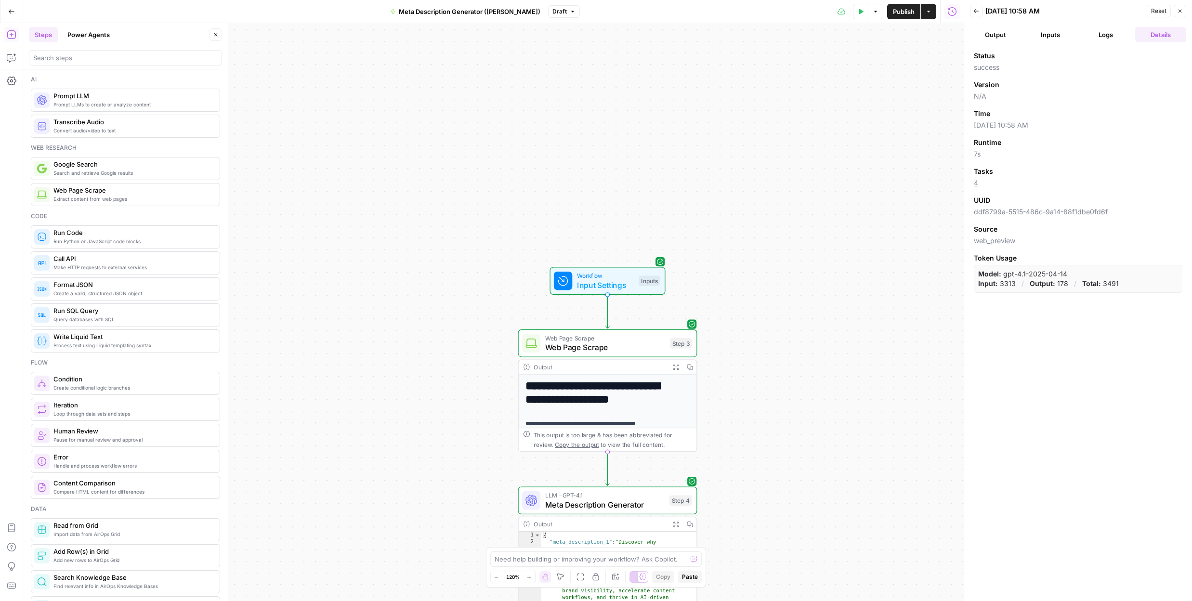
click at [997, 34] on button "Output" at bounding box center [995, 34] width 51 height 15
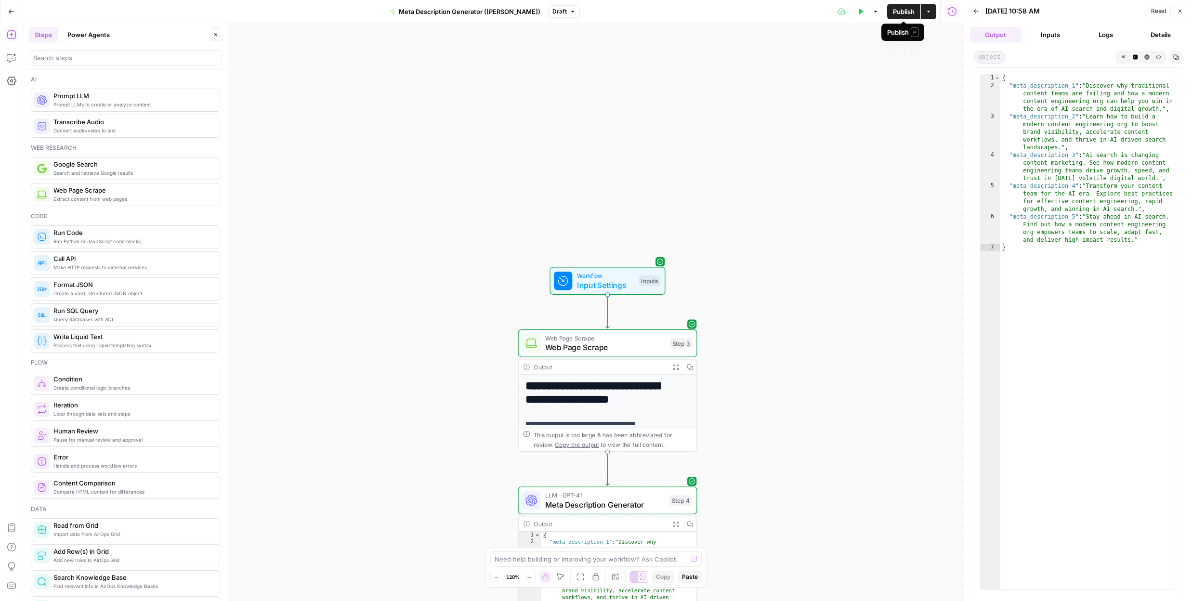
click at [907, 11] on span "Publish" at bounding box center [904, 12] width 22 height 10
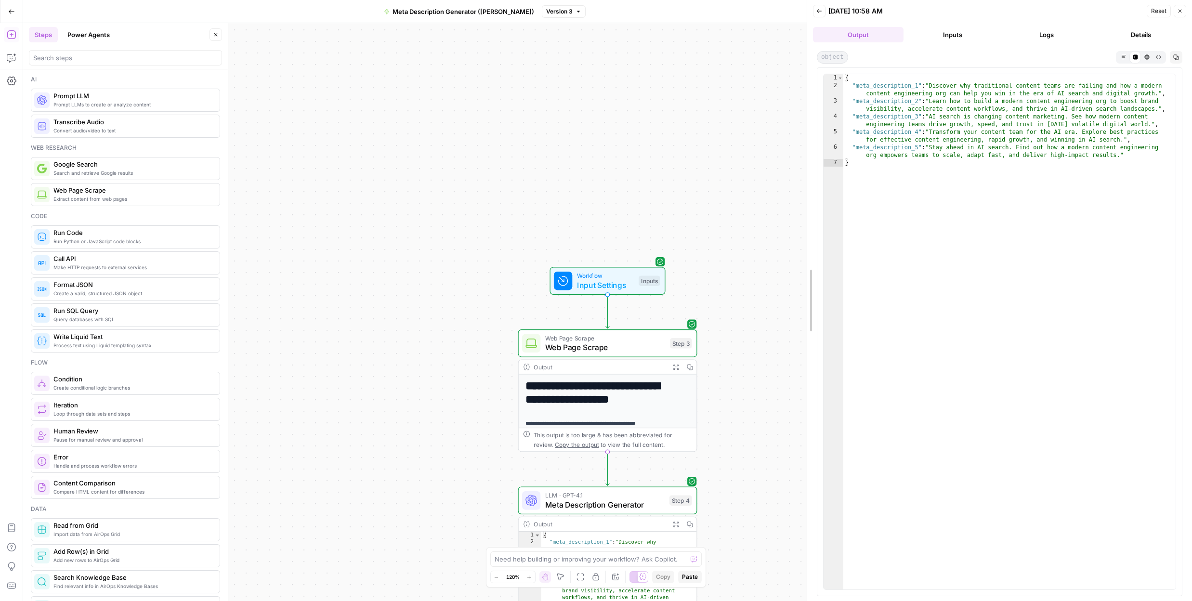
drag, startPoint x: 959, startPoint y: 170, endPoint x: 724, endPoint y: 189, distance: 235.9
click at [724, 189] on body "**********" at bounding box center [596, 300] width 1192 height 601
click at [749, 14] on span "Publish" at bounding box center [747, 12] width 22 height 10
